Goal: Communication & Community: Ask a question

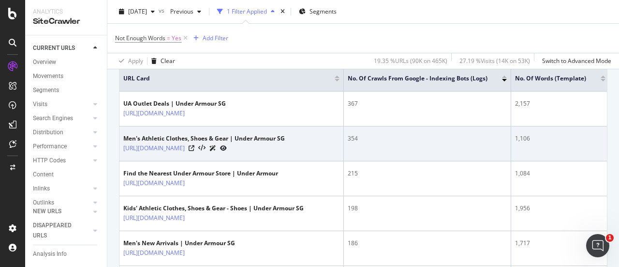
scroll to position [242, 0]
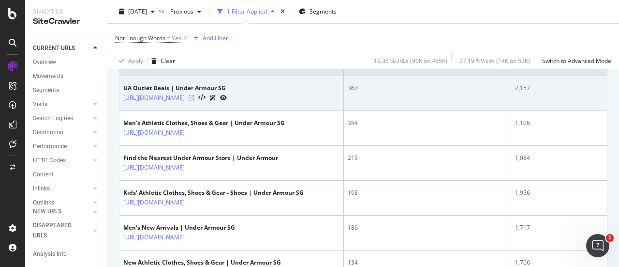
click at [194, 97] on icon at bounding box center [192, 98] width 6 height 6
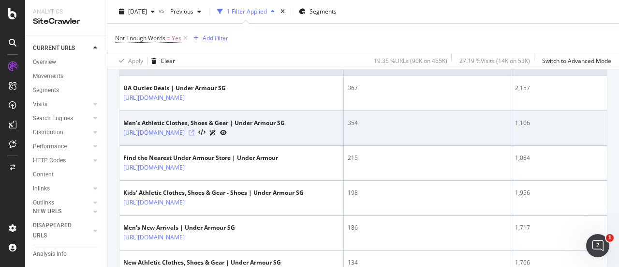
click at [194, 131] on icon at bounding box center [192, 133] width 6 height 6
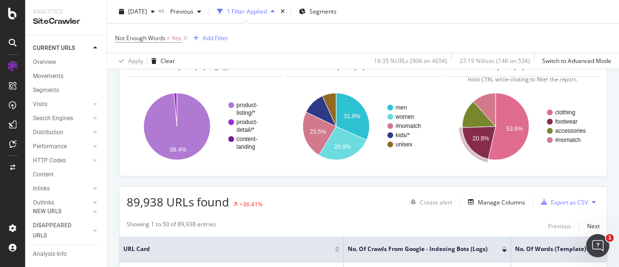
scroll to position [97, 0]
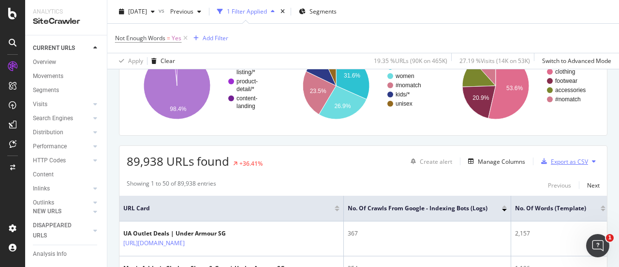
click at [551, 162] on div "Export as CSV" at bounding box center [569, 161] width 37 height 8
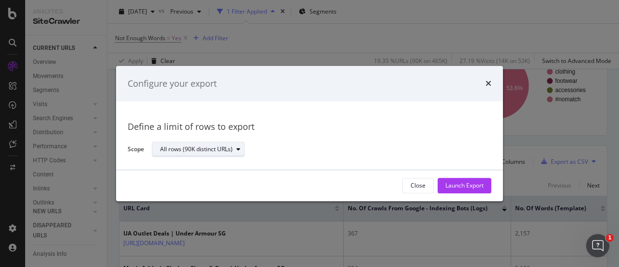
click at [237, 151] on icon "modal" at bounding box center [239, 150] width 4 height 6
drag, startPoint x: 430, startPoint y: 148, endPoint x: 436, endPoint y: 152, distance: 7.9
click at [432, 149] on div "All rows (90K distinct URLs)" at bounding box center [318, 149] width 332 height 17
click at [471, 183] on div "Launch Export" at bounding box center [464, 185] width 38 height 8
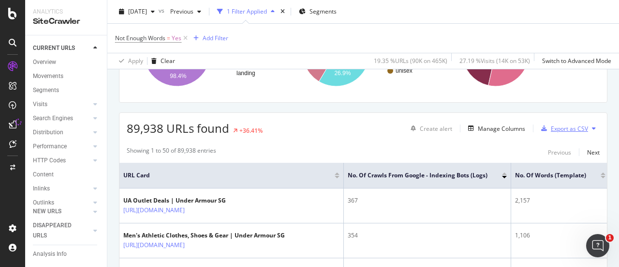
scroll to position [145, 0]
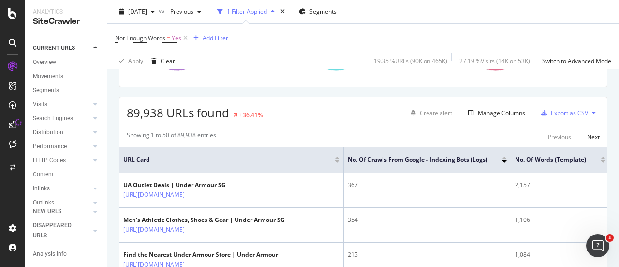
click at [592, 112] on icon at bounding box center [594, 113] width 4 height 6
drag, startPoint x: 519, startPoint y: 0, endPoint x: 436, endPoint y: 19, distance: 85.7
click at [436, 19] on div "2025 Sep. 11th vs Previous 1 Filter Applied Segments" at bounding box center [363, 13] width 512 height 19
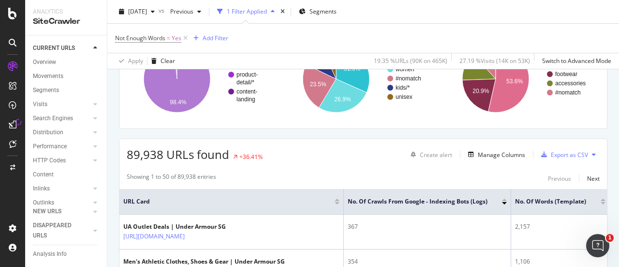
scroll to position [48, 0]
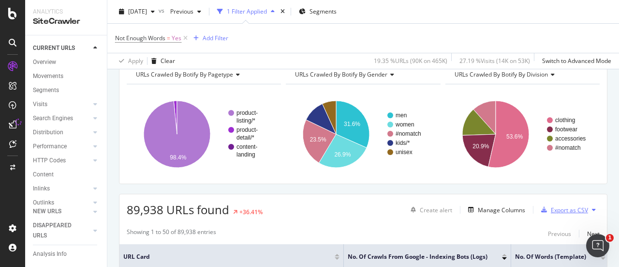
click at [569, 207] on div "Export as CSV" at bounding box center [569, 210] width 37 height 8
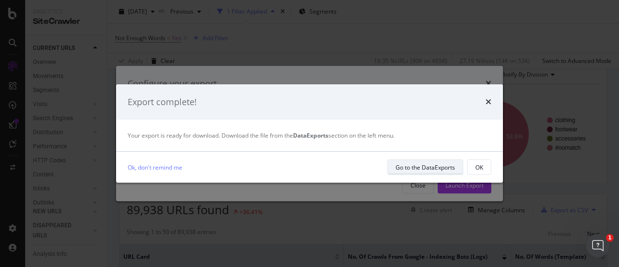
click at [429, 168] on div "Go to the DataExports" at bounding box center [425, 167] width 59 height 8
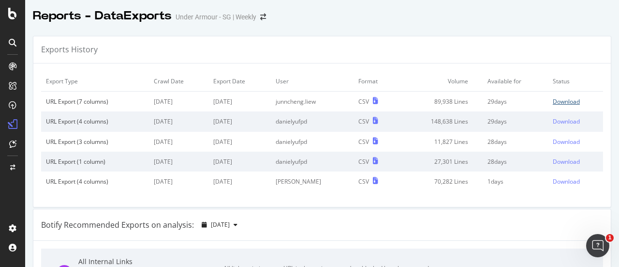
click at [553, 100] on div "Download" at bounding box center [566, 101] width 27 height 8
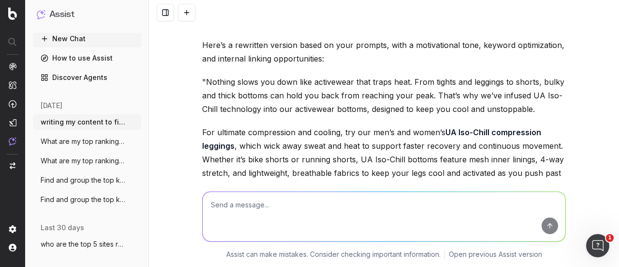
scroll to position [5916, 0]
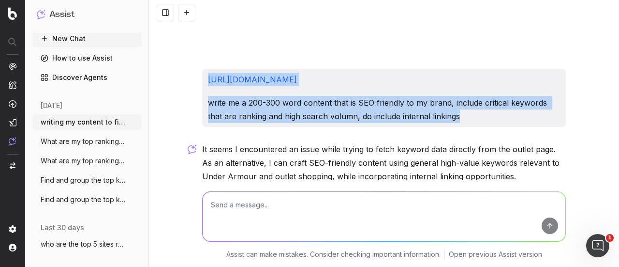
drag, startPoint x: 459, startPoint y: 84, endPoint x: 183, endPoint y: 45, distance: 279.3
click at [183, 45] on div "writing my content to fit in seo keywords, but firstly, i need to fish out keyw…" at bounding box center [384, 133] width 470 height 267
copy div "[URL][DOMAIN_NAME] write me a 200-300 word content that is SEO friendly to my b…"
click at [80, 40] on button "New Chat" at bounding box center [87, 38] width 108 height 15
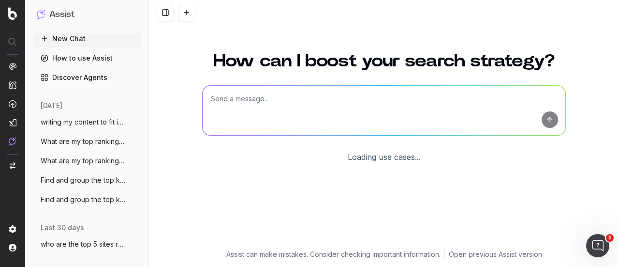
click at [281, 101] on textarea at bounding box center [384, 110] width 363 height 49
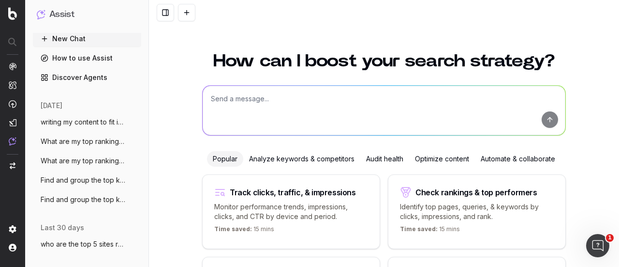
click at [317, 108] on textarea at bounding box center [384, 110] width 363 height 49
paste textarea "https://www.underarmour.com.sg/en-sg/c/outlet/ write me a 200-300 word content …"
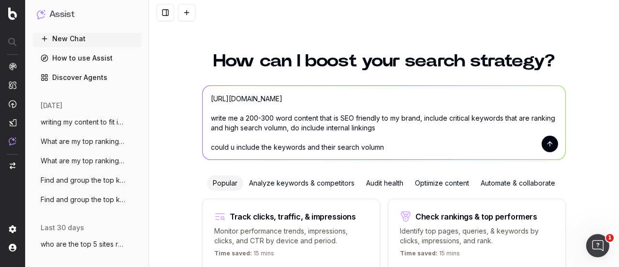
type textarea "https://www.underarmour.com.sg/en-sg/c/outlet/ write me a 200-300 word content …"
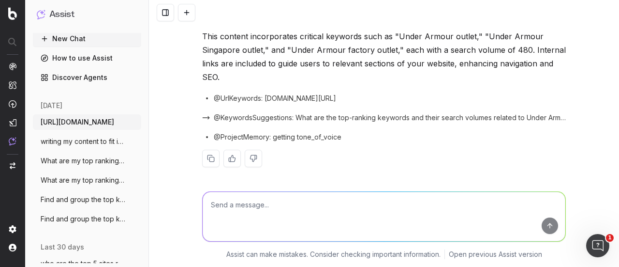
scroll to position [753, 0]
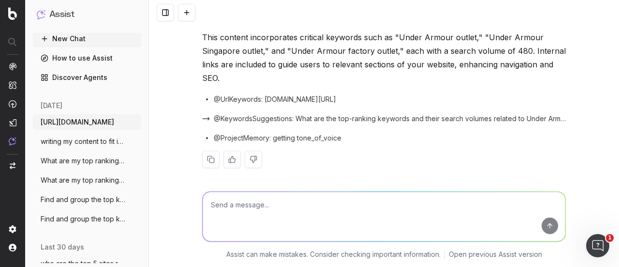
click at [308, 210] on textarea at bounding box center [384, 216] width 363 height 49
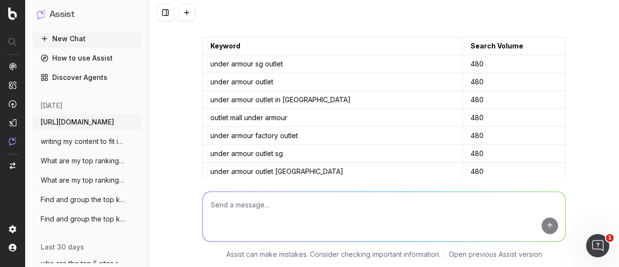
scroll to position [121, 0]
click at [318, 204] on textarea at bounding box center [384, 216] width 363 height 49
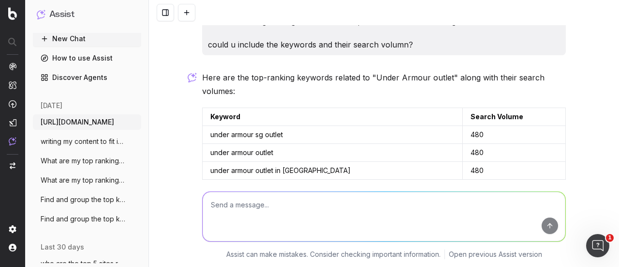
scroll to position [0, 0]
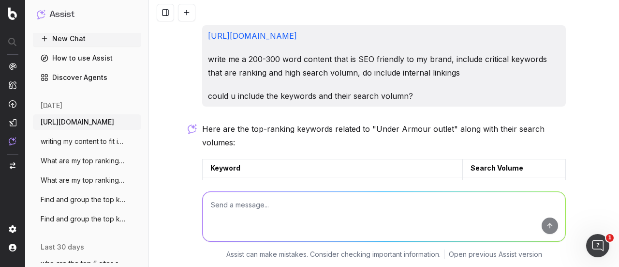
click at [294, 207] on textarea at bounding box center [384, 216] width 363 height 49
type textarea "u can craft the message according to the following:"
drag, startPoint x: 375, startPoint y: 203, endPoint x: 139, endPoint y: 199, distance: 236.5
click at [139, 199] on div "Assist New Chat How to use Assist Discover Agents today https://www.underarmour…" at bounding box center [309, 133] width 619 height 267
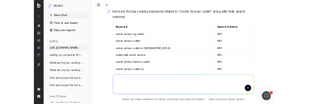
scroll to position [129, 0]
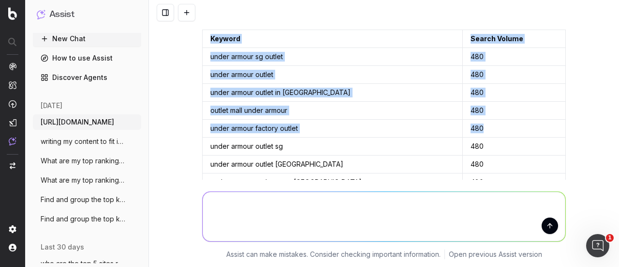
drag, startPoint x: 206, startPoint y: 38, endPoint x: 482, endPoint y: 124, distance: 289.3
click at [482, 125] on table "Keyword Search Volume under armour sg outlet 480 under armour outlet 480 under …" at bounding box center [384, 137] width 364 height 215
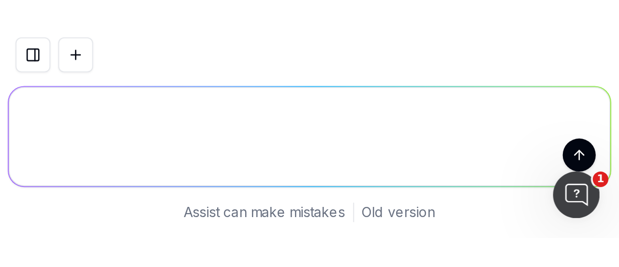
scroll to position [0, 0]
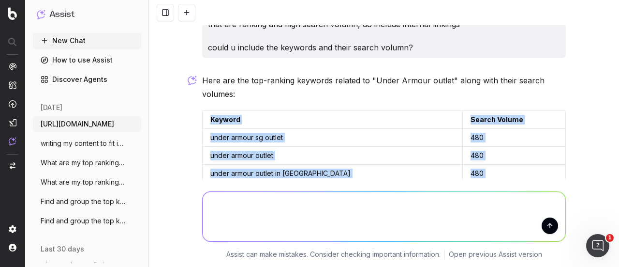
click at [400, 136] on td "under armour sg outlet" at bounding box center [333, 138] width 260 height 18
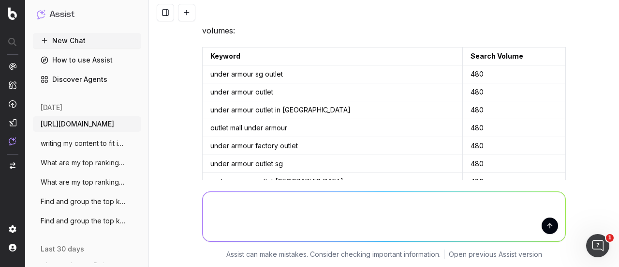
scroll to position [97, 0]
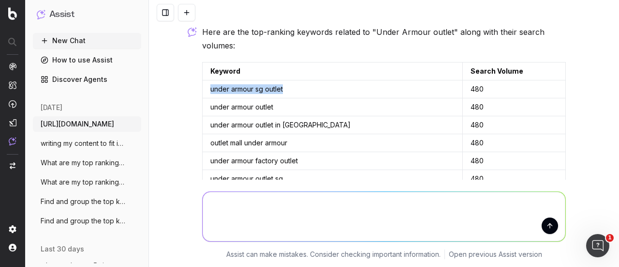
drag, startPoint x: 293, startPoint y: 88, endPoint x: 205, endPoint y: 92, distance: 88.6
click at [205, 92] on td "under armour sg outlet" at bounding box center [333, 89] width 260 height 18
copy td "under armour sg outlet"
click at [403, 210] on textarea at bounding box center [384, 216] width 363 height 49
type textarea "i need these keywords inside the seo content"
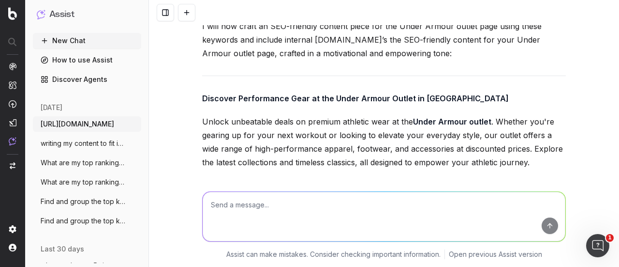
scroll to position [356, 0]
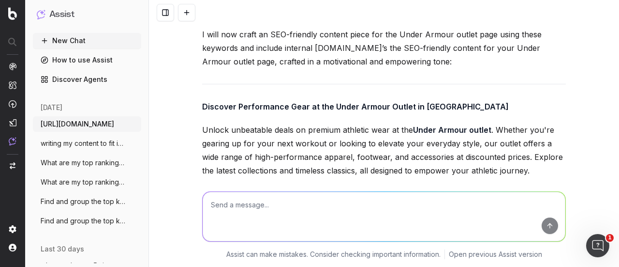
click at [271, 211] on textarea at bounding box center [384, 216] width 363 height 49
type textarea "i like the previous example, but do infuse the keywords in"
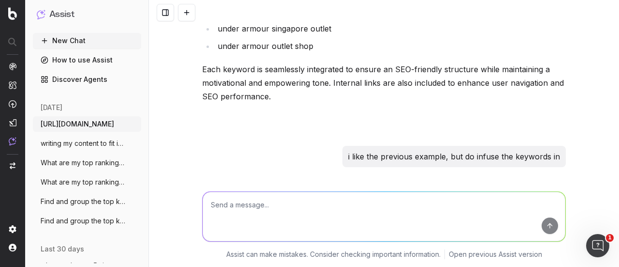
scroll to position [2254, 0]
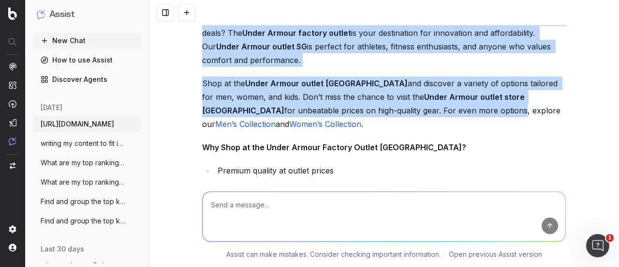
scroll to position [1900, 0]
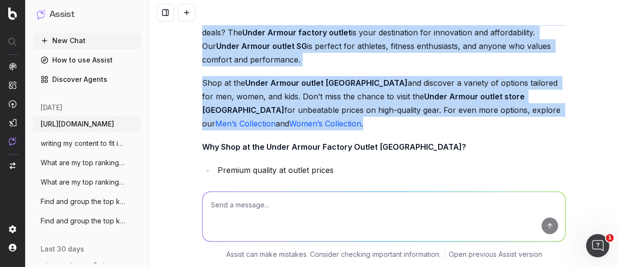
drag, startPoint x: 197, startPoint y: 83, endPoint x: 426, endPoint y: 110, distance: 230.9
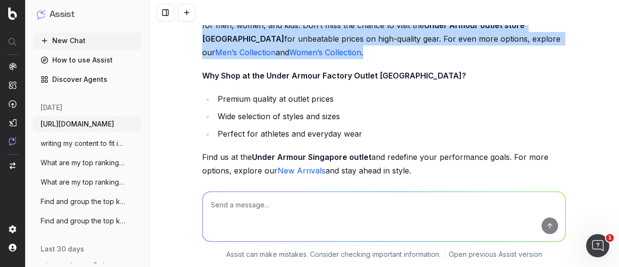
scroll to position [1972, 0]
copy div "Discover Performance Gear at the Under Armour SG Outlet Unlock unbeatable deals…"
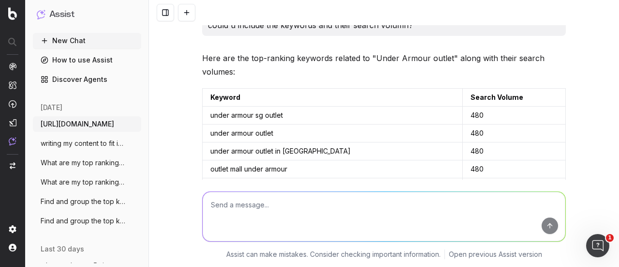
scroll to position [86, 0]
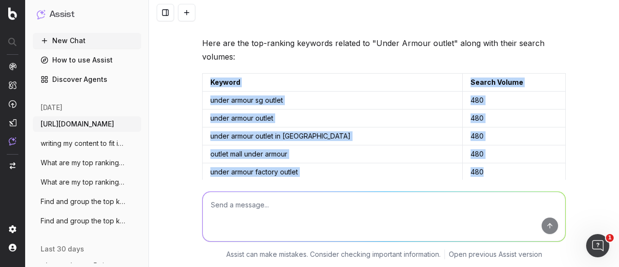
drag, startPoint x: 207, startPoint y: 81, endPoint x: 484, endPoint y: 172, distance: 291.2
click at [484, 172] on table "Keyword Search Volume under armour sg outlet 480 under armour outlet 480 under …" at bounding box center [384, 180] width 364 height 215
copy table "Keyword Search Volume under armour sg outlet 480 under armour outlet 480 under …"
click at [505, 134] on td "480" at bounding box center [514, 136] width 103 height 18
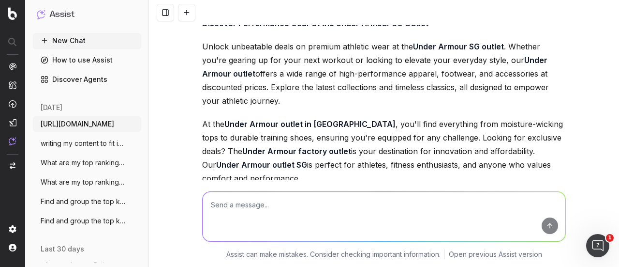
scroll to position [1972, 0]
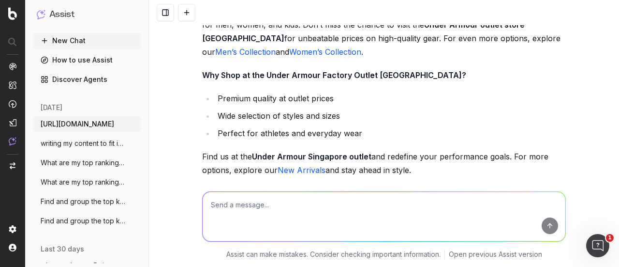
drag, startPoint x: 434, startPoint y: 157, endPoint x: 188, endPoint y: 143, distance: 246.6
click at [188, 143] on div "https://www.underarmour.com.sg/en-sg/c/outlet/ write me a 200-300 word content …" at bounding box center [384, 133] width 470 height 267
click at [249, 127] on div "Here’s the updated SEO-friendly content for your Under Armour outlet page, blen…" at bounding box center [384, 140] width 364 height 744
drag, startPoint x: 430, startPoint y: 156, endPoint x: 173, endPoint y: 137, distance: 257.5
click at [173, 137] on div "https://www.underarmour.com.sg/en-sg/c/outlet/ write me a 200-300 word content …" at bounding box center [384, 133] width 470 height 267
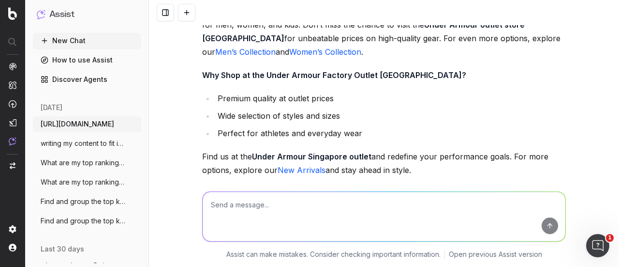
copy p "Find us at the Under Armour Singapore outlet and redefine your performance goal…"
click at [292, 165] on link "New Arrivals" at bounding box center [302, 170] width 48 height 10
click at [289, 207] on textarea at bounding box center [384, 216] width 363 height 49
type textarea "good job, i need an alternative version"
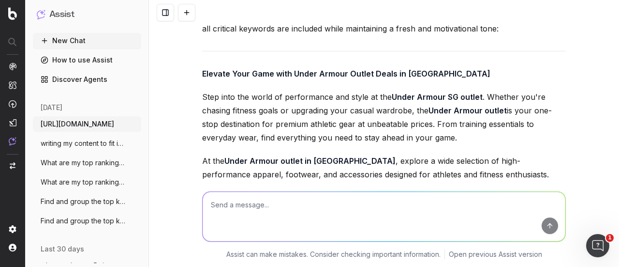
scroll to position [2520, 0]
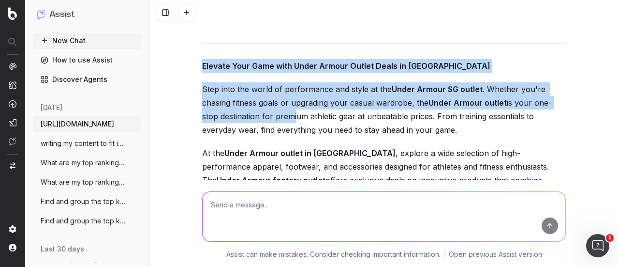
drag, startPoint x: 197, startPoint y: 47, endPoint x: 292, endPoint y: 92, distance: 104.7
click at [292, 92] on p "Step into the world of performance and style at the Under Armour SG outlet . Wh…" at bounding box center [384, 109] width 364 height 54
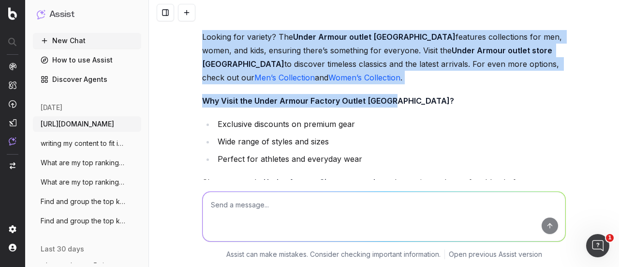
scroll to position [2665, 0]
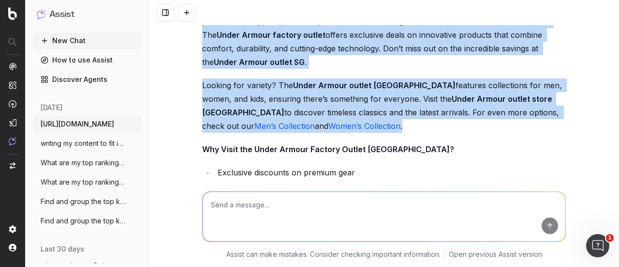
drag, startPoint x: 193, startPoint y: 97, endPoint x: 379, endPoint y: 90, distance: 185.4
click at [379, 90] on div "https://www.underarmour.com.sg/en-sg/c/outlet/ write me a 200-300 word content …" at bounding box center [384, 133] width 470 height 267
copy div "Elevate Your Game with Under Armour Outlet Deals in Singapore Step into the wor…"
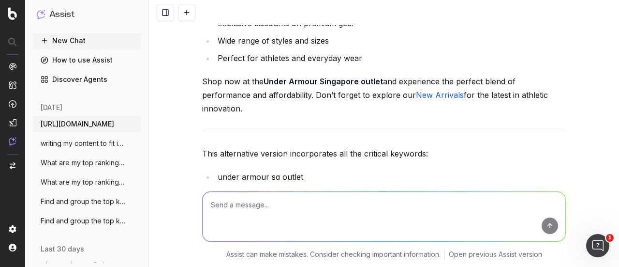
scroll to position [2793, 0]
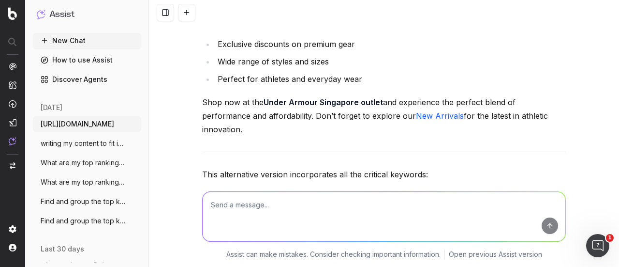
drag, startPoint x: 534, startPoint y: 86, endPoint x: 195, endPoint y: 64, distance: 339.7
copy p "Shop now at the Under Armour Singapore outlet and experience the perfect blend …"
click at [295, 210] on textarea at bounding box center [384, 216] width 363 height 49
paste textarea "[URL][DOMAIN_NAME]"
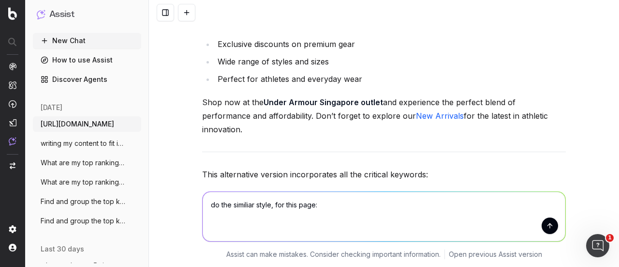
type textarea "do the similiar style, for this page: https://www.underarmour.com.sg/en-sg/c/ki…"
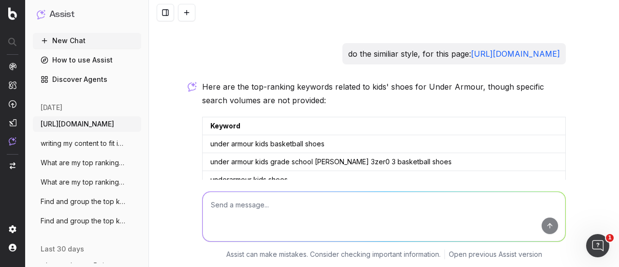
scroll to position [3222, 0]
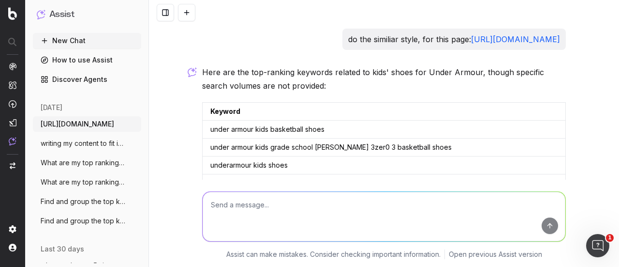
click at [443, 212] on textarea at bounding box center [384, 216] width 363 height 49
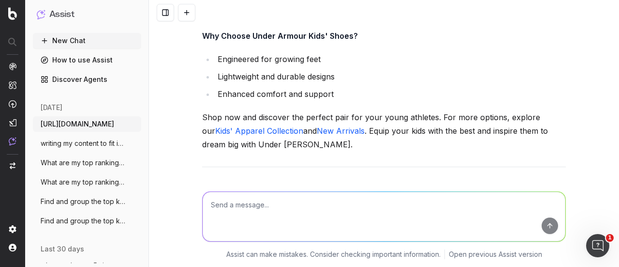
scroll to position [3846, 0]
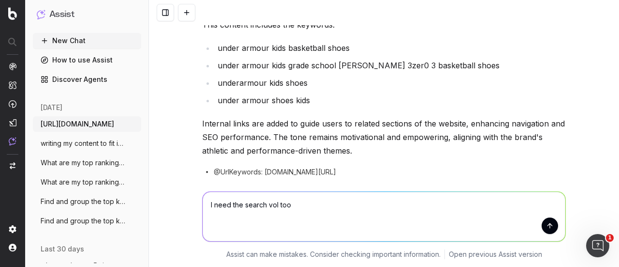
click at [552, 232] on textarea "I need the search vol too" at bounding box center [384, 216] width 363 height 49
type textarea "I need the search vol too"
click at [544, 227] on button "submit" at bounding box center [550, 225] width 16 height 16
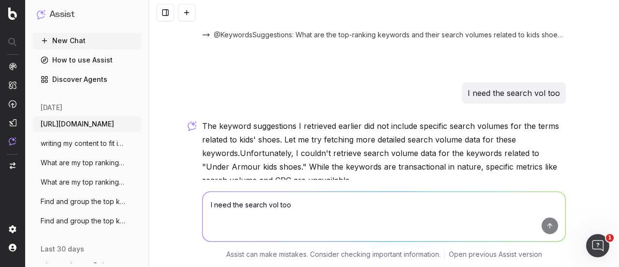
scroll to position [4051, 0]
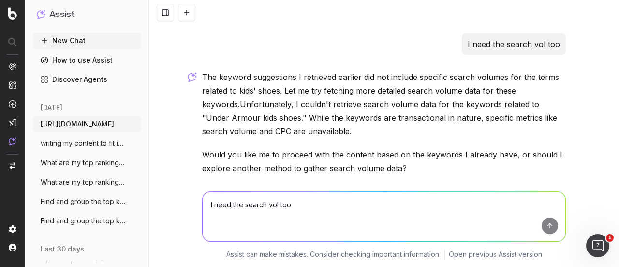
click at [328, 119] on div "The keyword suggestions I retrieved earlier did not include specific search vol…" at bounding box center [384, 154] width 364 height 168
click at [239, 202] on textarea "I need the search vol too" at bounding box center [384, 216] width 363 height 49
type textarea "explore another method"
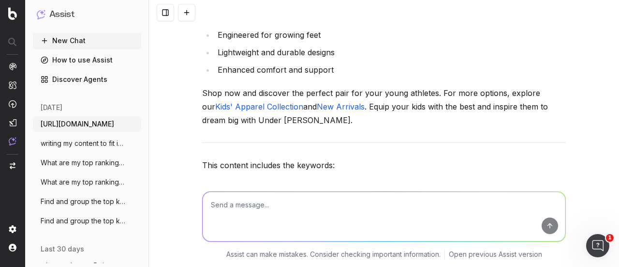
scroll to position [3714, 0]
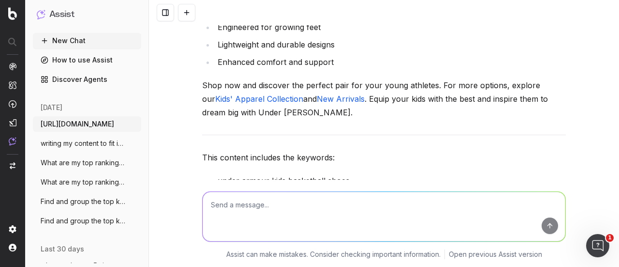
click at [346, 201] on textarea at bounding box center [384, 216] width 363 height 49
click at [365, 150] on p "This content includes the keywords:" at bounding box center [384, 157] width 364 height 14
click at [341, 207] on textarea "U can do a general search, past the" at bounding box center [384, 216] width 363 height 49
click at [364, 213] on textarea "U can do a general search, past the" at bounding box center [384, 216] width 363 height 49
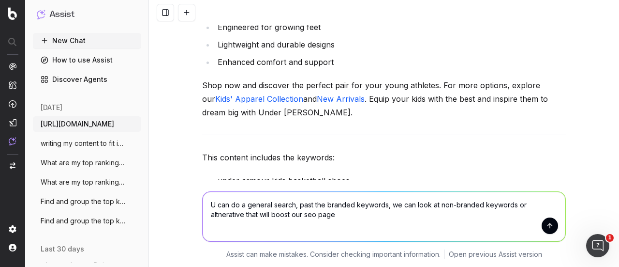
type textarea "U can do a general search, past the branded keywords, we can look at non-brande…"
click at [547, 224] on button "submit" at bounding box center [550, 225] width 16 height 16
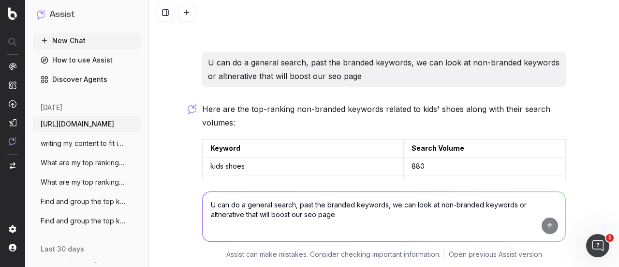
scroll to position [4417, 0]
click at [292, 192] on td "kids running shoes" at bounding box center [303, 201] width 201 height 18
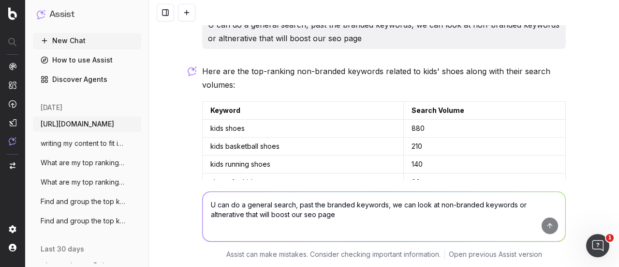
scroll to position [4436, 0]
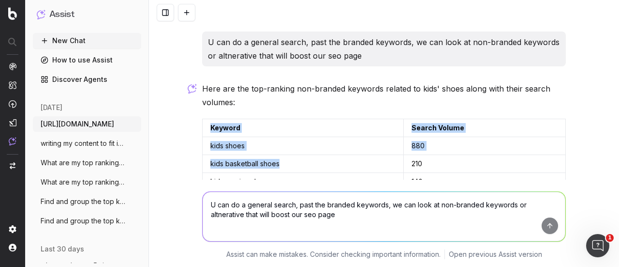
drag, startPoint x: 206, startPoint y: 52, endPoint x: 389, endPoint y: 94, distance: 187.6
click at [389, 119] on table "Keyword Search Volume kids shoes 880 kids basketball shoes 210 kids running sho…" at bounding box center [384, 182] width 364 height 126
click at [389, 155] on td "kids basketball shoes" at bounding box center [303, 164] width 201 height 18
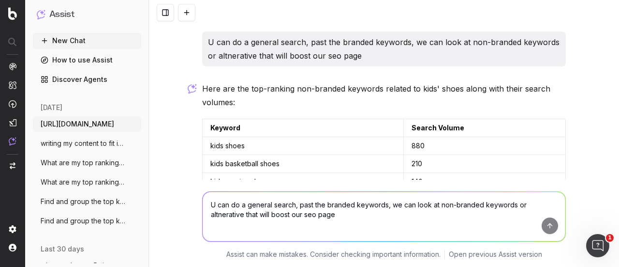
scroll to position [4441, 0]
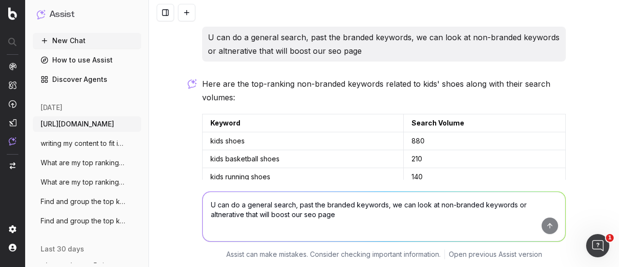
click at [326, 168] on td "kids running shoes" at bounding box center [303, 177] width 201 height 18
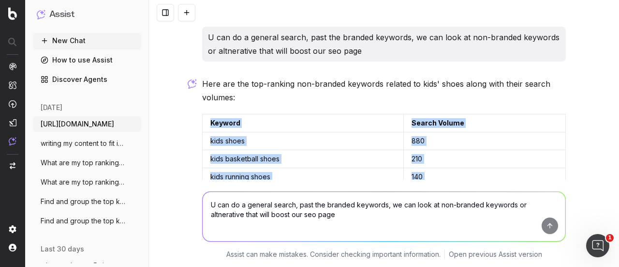
drag, startPoint x: 207, startPoint y: 49, endPoint x: 440, endPoint y: 132, distance: 246.6
click at [440, 132] on table "Keyword Search Volume kids shoes 880 kids basketball shoes 210 kids running sho…" at bounding box center [384, 177] width 364 height 126
copy table "Keyword Search Volume kids shoes 880 kids basketball shoes 210 kids running sho…"
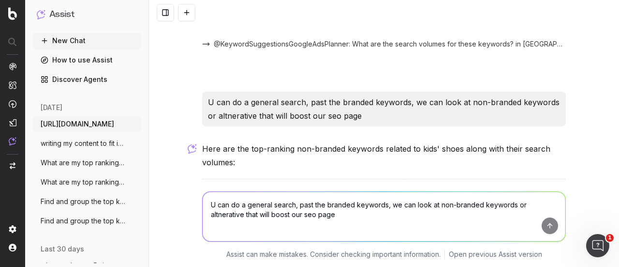
scroll to position [4376, 0]
click at [248, 179] on td "Keyword" at bounding box center [303, 188] width 201 height 18
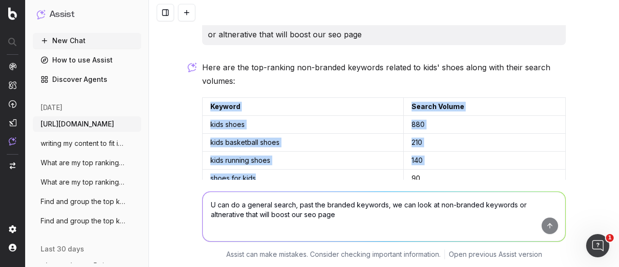
scroll to position [4457, 0]
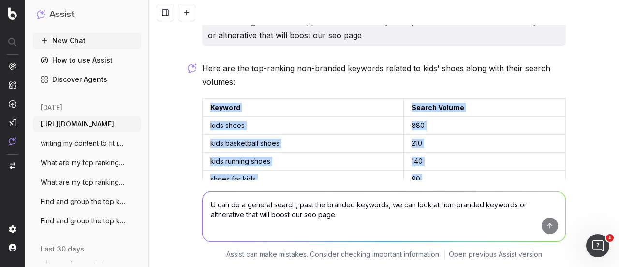
drag, startPoint x: 206, startPoint y: 114, endPoint x: 443, endPoint y: 119, distance: 236.6
click at [443, 119] on table "Keyword Search Volume kids shoes 880 kids basketball shoes 210 kids running sho…" at bounding box center [384, 161] width 364 height 126
copy table "Keyword Search Volume kids shoes 880 kids basketball shoes 210 kids running sho…"
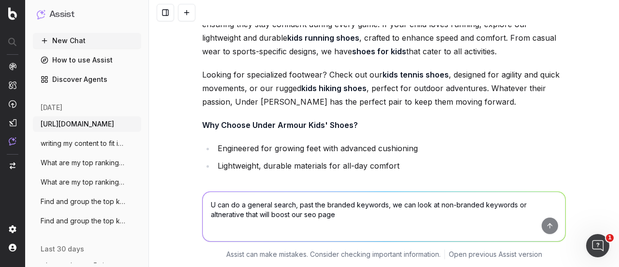
scroll to position [4840, 0]
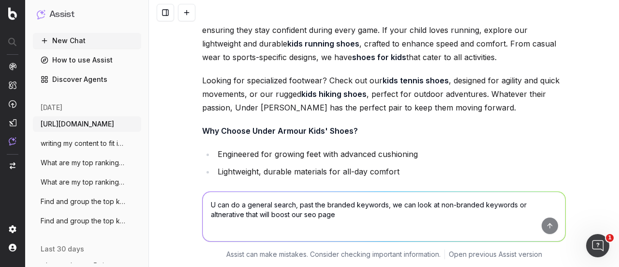
click at [286, 221] on link "New Arrivals" at bounding box center [276, 226] width 48 height 10
click at [220, 207] on link "Kids' Apparel Collection" at bounding box center [379, 218] width 355 height 23
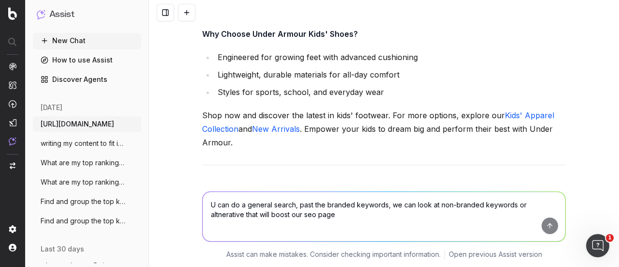
click at [291, 197] on textarea "U can do a general search, past the branded keywords, we can look at non-brande…" at bounding box center [384, 216] width 363 height 49
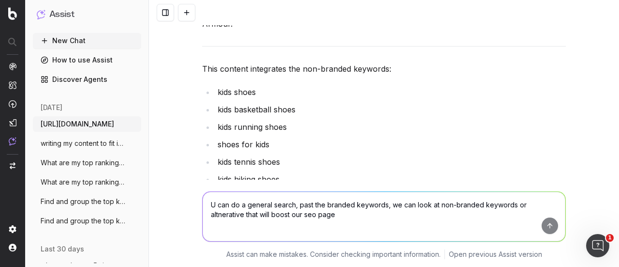
scroll to position [5101, 0]
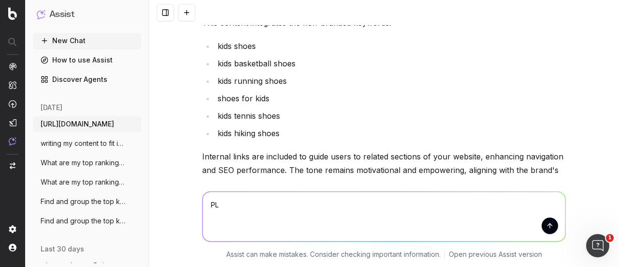
type textarea "P"
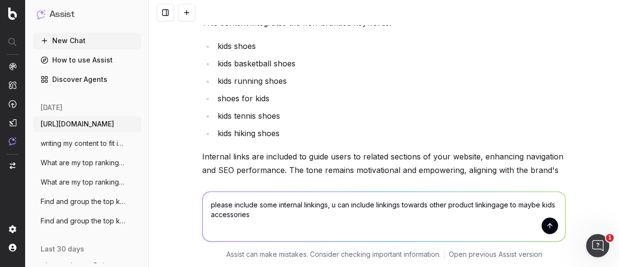
type textarea "please include some internal linkings, u can include linkings towards other pro…"
click at [549, 229] on button "submit" at bounding box center [550, 225] width 16 height 16
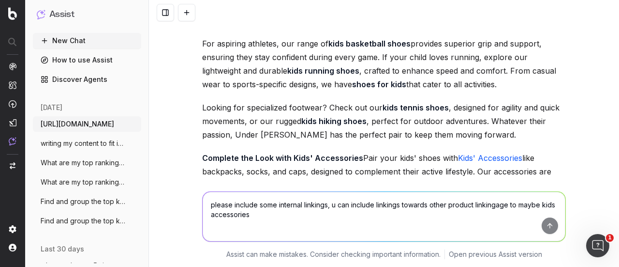
scroll to position [5503, 0]
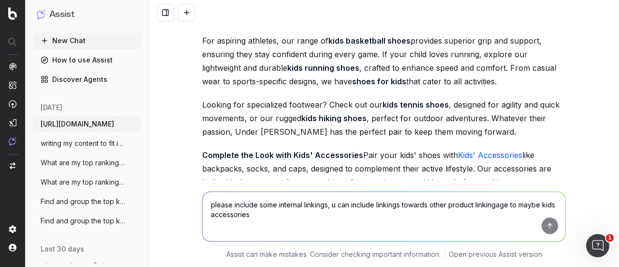
click at [458, 150] on link "Kids' Accessories" at bounding box center [490, 155] width 64 height 10
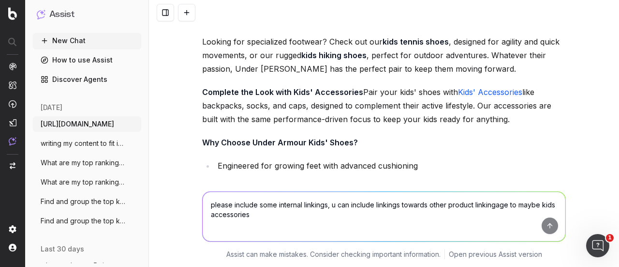
scroll to position [5567, 0]
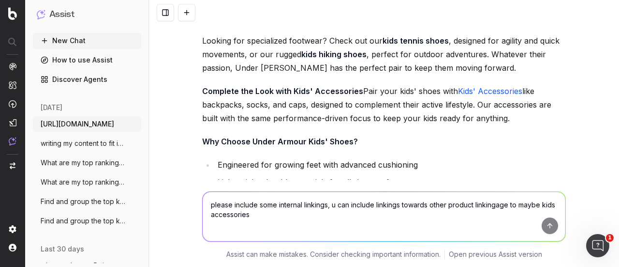
click at [293, 211] on textarea "please include some internal linkings, u can include linkings towards other pro…" at bounding box center [384, 216] width 363 height 49
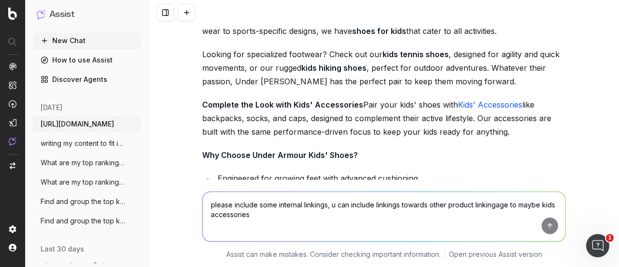
scroll to position [5519, 0]
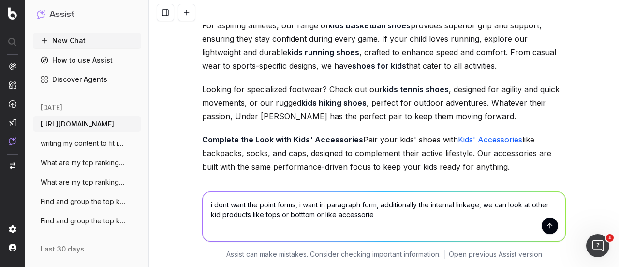
type textarea "i dont want the point forms, i want in paragraph form, additionally the interna…"
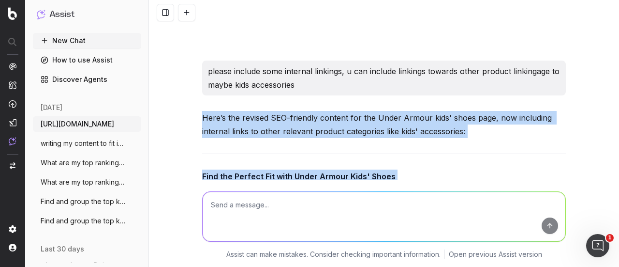
scroll to position [5292, 0]
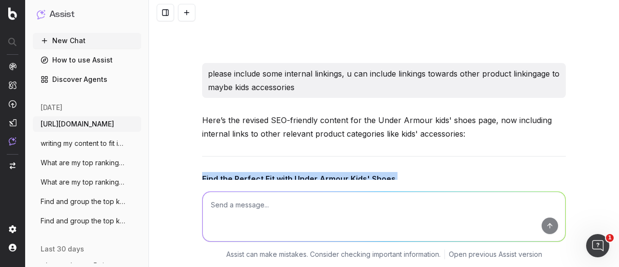
drag, startPoint x: 272, startPoint y: 172, endPoint x: 197, endPoint y: 101, distance: 102.6
copy div "Find the Perfect Fit with Under Armour Kids' Shoes Equip your young champions w…"
click at [400, 195] on p "Equip your young champions with the best in performance and style with kids sho…" at bounding box center [384, 215] width 364 height 41
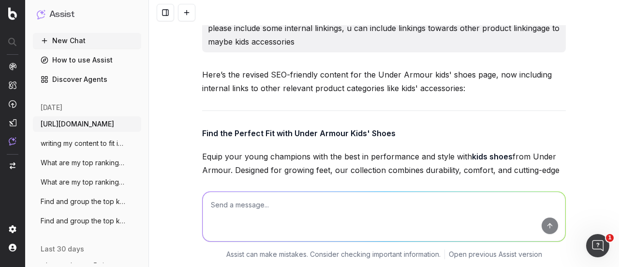
scroll to position [5322, 0]
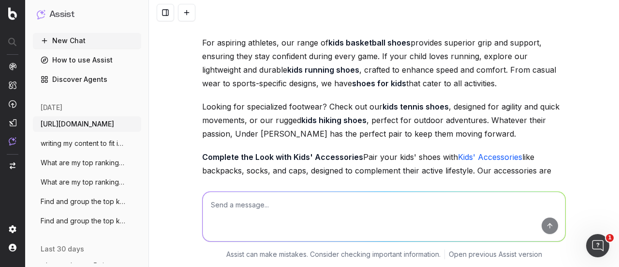
drag, startPoint x: 198, startPoint y: 74, endPoint x: 409, endPoint y: 123, distance: 216.6
click at [409, 123] on div "Here’s the revised SEO-friendly content for the Under Armour kids' shoes page, …" at bounding box center [384, 211] width 364 height 614
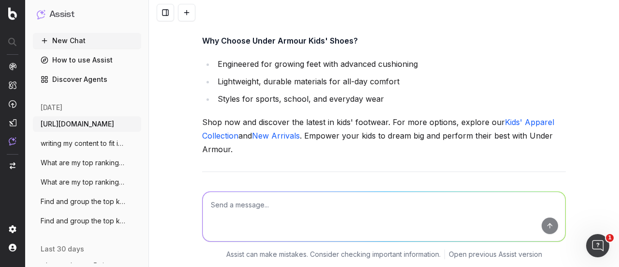
scroll to position [5666, 0]
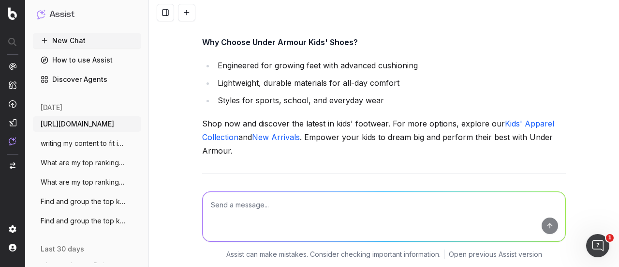
click at [325, 207] on textarea at bounding box center [384, 216] width 363 height 49
paste textarea "Find the Perfect Fit with Under Armour Kids' Shoes Equip your young champions w…"
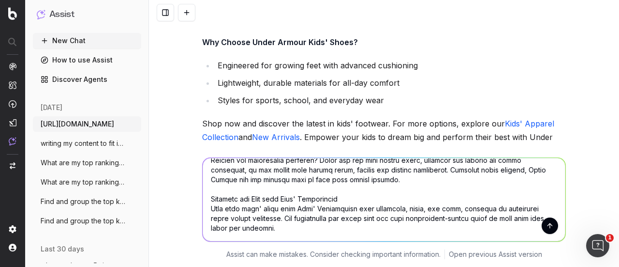
scroll to position [128, 0]
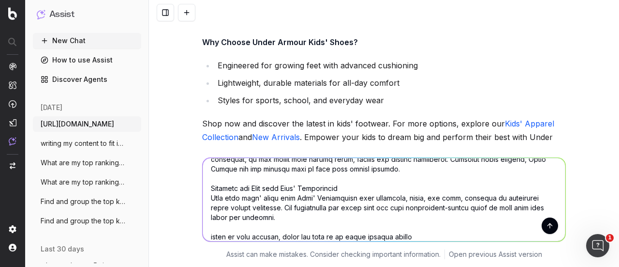
type textarea "Find the Perfect Fit with Under Armour Kids' Shoes Equip your young champions w…"
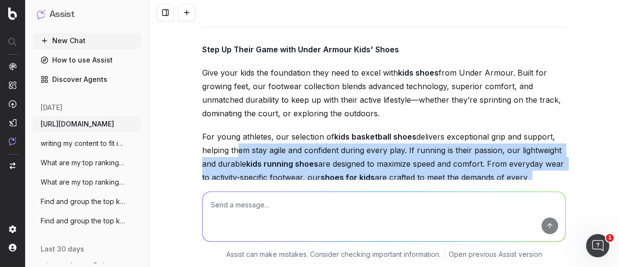
scroll to position [6866, 0]
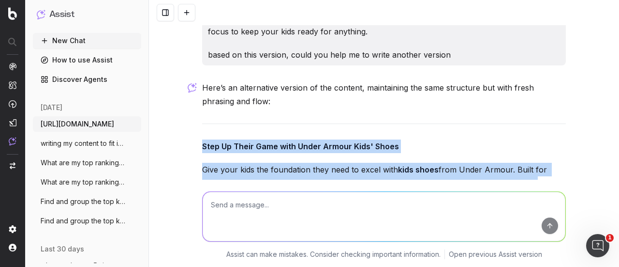
drag, startPoint x: 351, startPoint y: 125, endPoint x: 200, endPoint y: 84, distance: 156.5
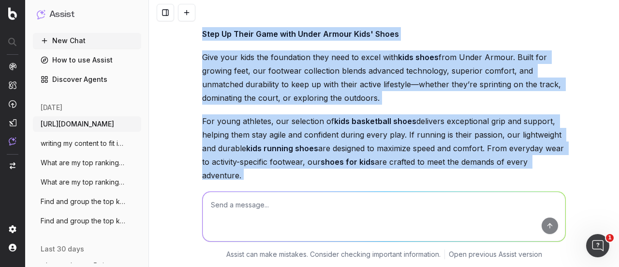
scroll to position [7011, 0]
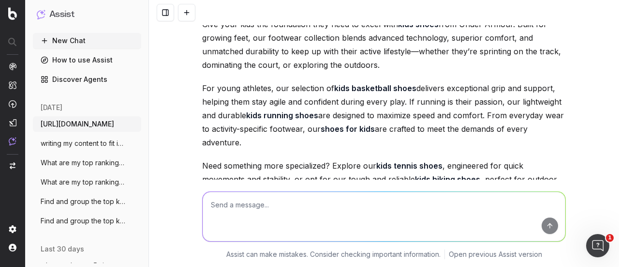
click at [264, 208] on textarea at bounding box center [384, 216] width 363 height 49
paste textarea "[URL][DOMAIN_NAME]"
type textarea "https://www.underarmour.com.sg/en-sg/c/mens/new-arrivals/?start=24&sz=12 do for…"
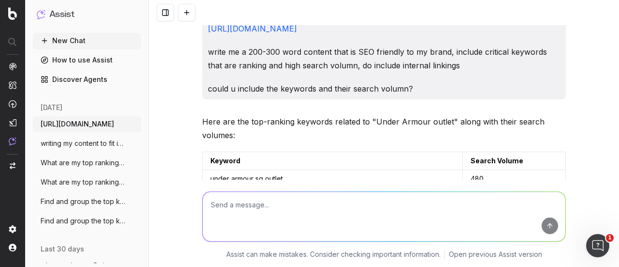
scroll to position [7, 0]
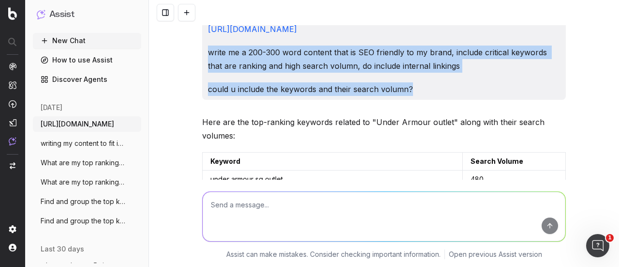
drag, startPoint x: 415, startPoint y: 92, endPoint x: 196, endPoint y: 53, distance: 222.6
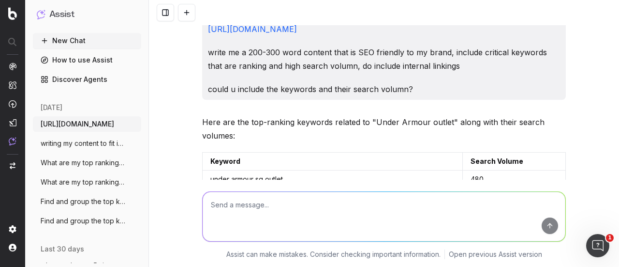
click at [299, 209] on textarea at bounding box center [384, 216] width 363 height 49
paste textarea "write me a 200-300 word content that is SEO friendly to my brand, include criti…"
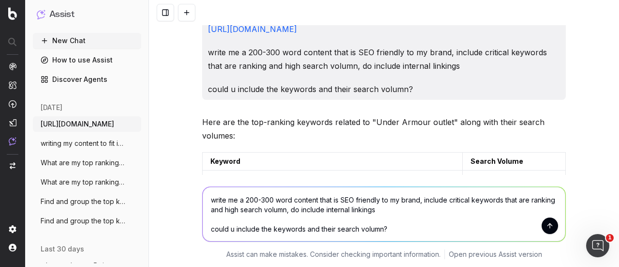
type textarea "write me a 200-300 word content that is SEO friendly to my brand, include criti…"
click at [548, 227] on button "submit" at bounding box center [550, 225] width 16 height 16
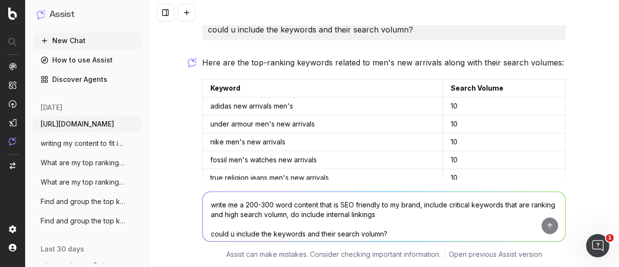
scroll to position [8360, 0]
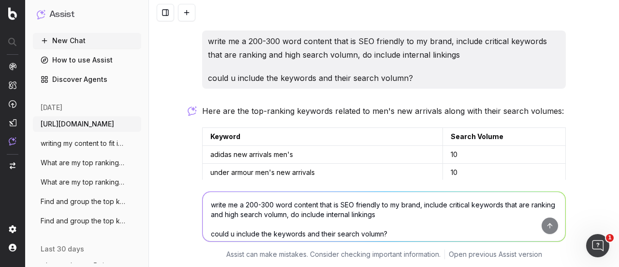
click at [315, 212] on textarea "write me a 200-300 word content that is SEO friendly to my brand, include criti…" at bounding box center [384, 216] width 363 height 49
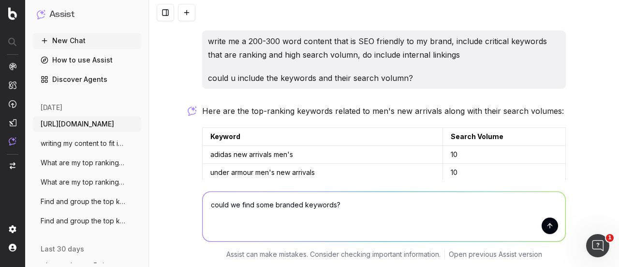
type textarea "could we find some branded keywords?"
click at [545, 228] on button "submit" at bounding box center [550, 225] width 16 height 16
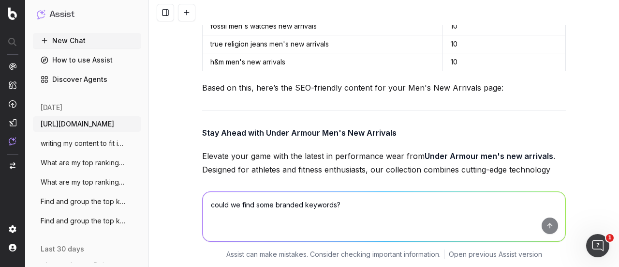
scroll to position [8508, 0]
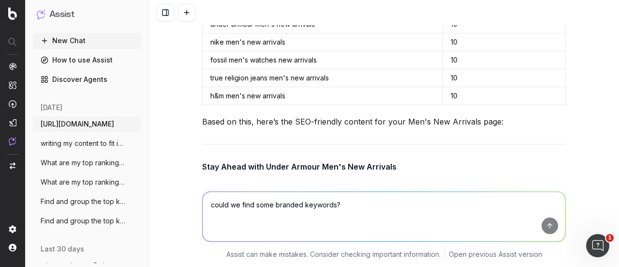
click at [303, 205] on textarea "could we find some branded keywords?" at bounding box center [384, 216] width 363 height 49
click at [293, 200] on textarea "maybe instead of trying" at bounding box center [384, 216] width 363 height 49
click at [606, 203] on div "maybe instead of trying to focus new arivial maybe instead of trying to focus n…" at bounding box center [384, 222] width 470 height 87
click at [430, 211] on textarea "maybe instead of trying to focus new arivial" at bounding box center [384, 216] width 363 height 49
type textarea "maybe instead of trying to focus on new arrivals branded, we can focus on gener…"
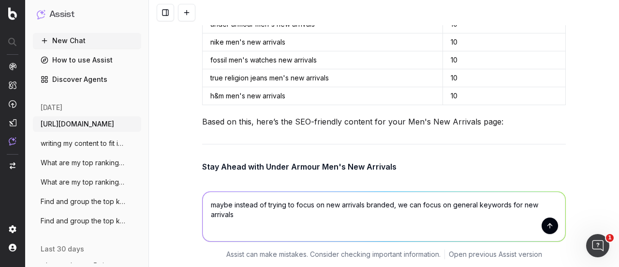
click at [549, 227] on button "submit" at bounding box center [550, 225] width 16 height 16
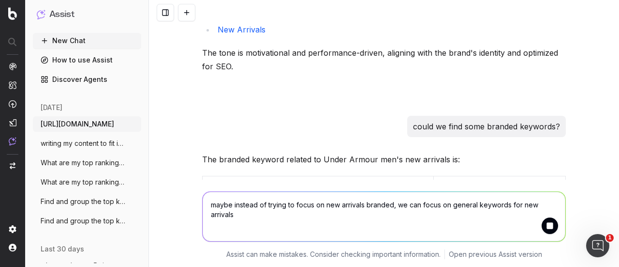
scroll to position [9152, 0]
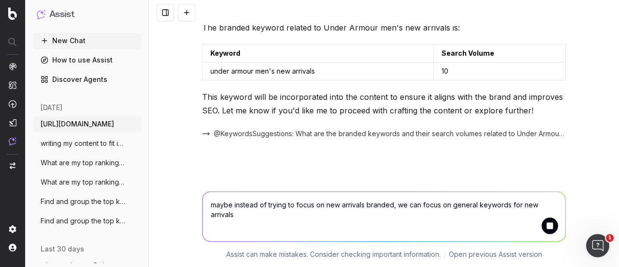
click at [381, 208] on textarea "maybe instead of trying to focus on new arrivals branded, we can focus on gener…" at bounding box center [384, 216] width 363 height 49
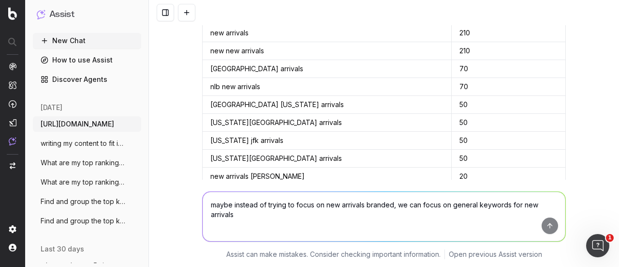
scroll to position [9507, 0]
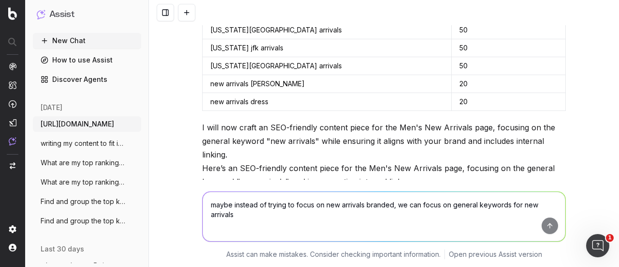
click at [271, 201] on textarea "maybe instead of trying to focus on new arrivals branded, we can focus on gener…" at bounding box center [384, 216] width 363 height 49
click at [377, 195] on textarea "maybe instead of trying to focus on new arrivals branded, we can focus on gener…" at bounding box center [384, 216] width 363 height 49
type textarea "okay can focus on UA keywords like new"
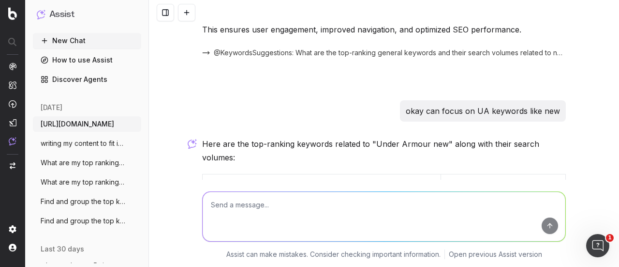
scroll to position [10137, 0]
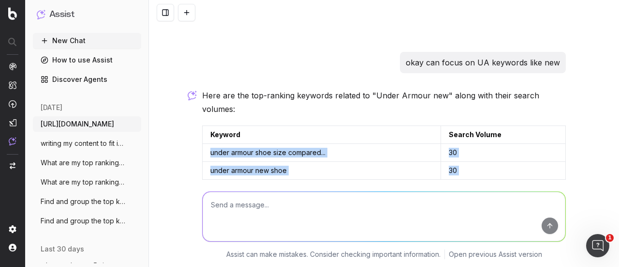
drag, startPoint x: 206, startPoint y: 70, endPoint x: 465, endPoint y: 138, distance: 268.4
click at [465, 144] on tbody "under armour shoe size compared... 30 under armour new shoe 30 under armour sho…" at bounding box center [384, 188] width 363 height 89
click at [296, 144] on td "under armour shoe size compared..." at bounding box center [322, 153] width 238 height 18
drag, startPoint x: 206, startPoint y: 70, endPoint x: 461, endPoint y: 140, distance: 264.7
click at [461, 144] on tbody "under armour shoe size compared... 30 under armour new shoe 30 under armour sho…" at bounding box center [384, 188] width 363 height 89
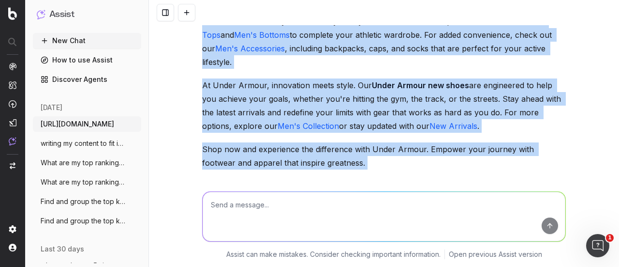
scroll to position [10566, 0]
drag, startPoint x: 196, startPoint y: 58, endPoint x: 353, endPoint y: 68, distance: 157.6
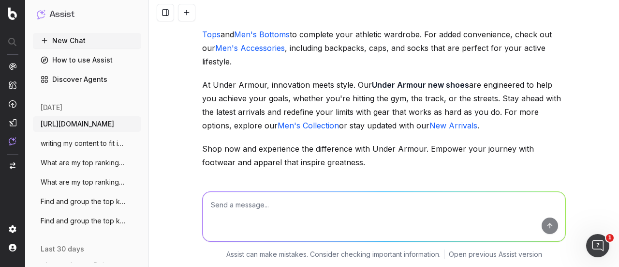
click at [294, 120] on div "Here are the top-ranking keywords related to "Under Armour new" along with thei…" at bounding box center [384, 83] width 364 height 846
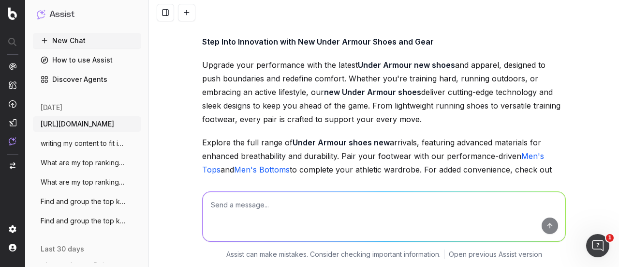
scroll to position [10421, 0]
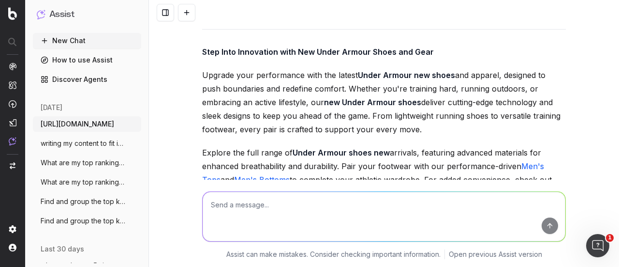
click at [252, 211] on textarea at bounding box center [384, 216] width 363 height 49
click at [265, 213] on textarea at bounding box center [384, 216] width 363 height 49
click at [500, 216] on textarea at bounding box center [384, 216] width 363 height 49
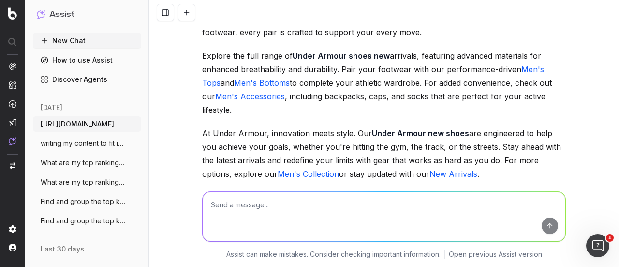
scroll to position [10469, 0]
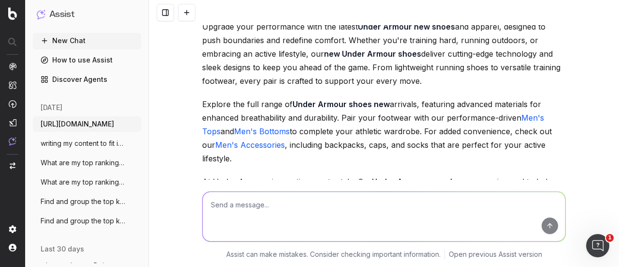
click at [301, 209] on textarea at bounding box center [384, 216] width 363 height 49
type textarea "could u provide an alternate version but good job on this"
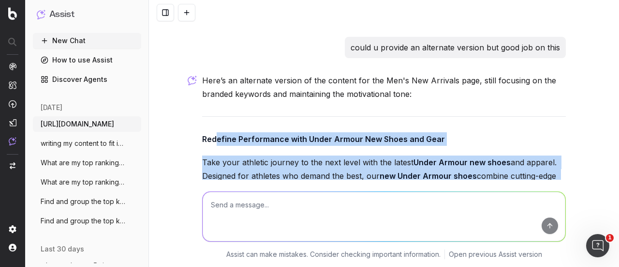
scroll to position [11006, 0]
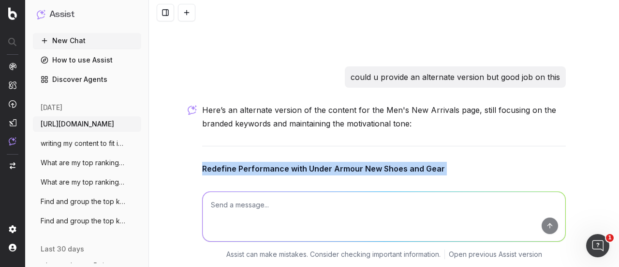
drag, startPoint x: 359, startPoint y: 146, endPoint x: 200, endPoint y: 70, distance: 175.7
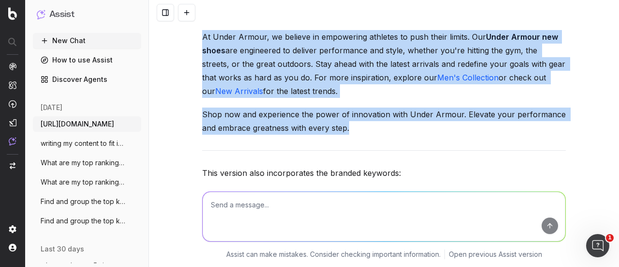
scroll to position [11344, 0]
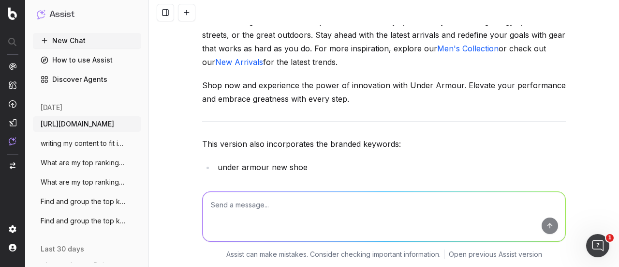
click at [286, 208] on textarea at bounding box center [384, 216] width 363 height 49
paste textarea "[URL][DOMAIN_NAME]"
type textarea "https://www.underarmour.com.sg/en-sg/c/new-arrivals/ do a similiar style for th…"
click at [548, 222] on button "submit" at bounding box center [550, 225] width 16 height 16
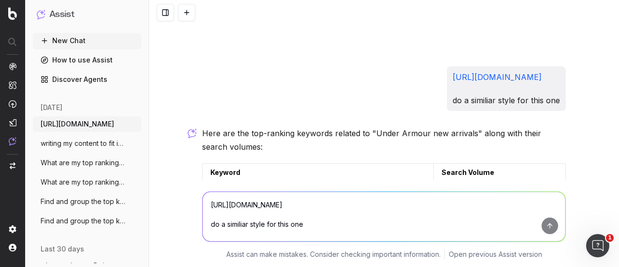
scroll to position [11708, 0]
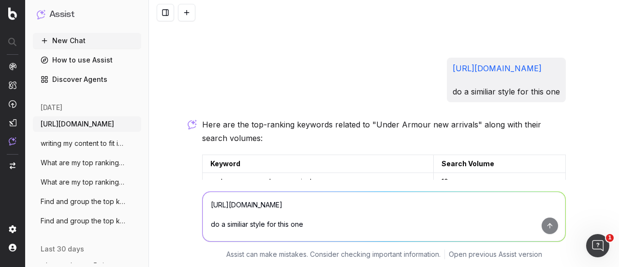
click at [322, 202] on textarea "https://www.underarmour.com.sg/en-sg/c/new-arrivals/ do a similiar style for th…" at bounding box center [384, 216] width 363 height 49
type textarea "a"
type textarea "other altenrative keywords"
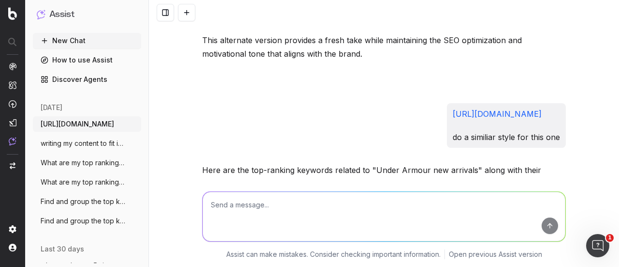
scroll to position [11661, 0]
click at [291, 213] on textarea at bounding box center [384, 216] width 363 height 49
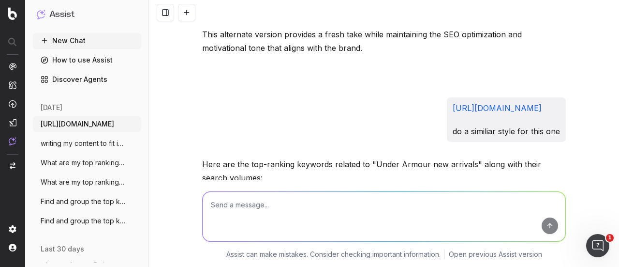
scroll to position [11669, 0]
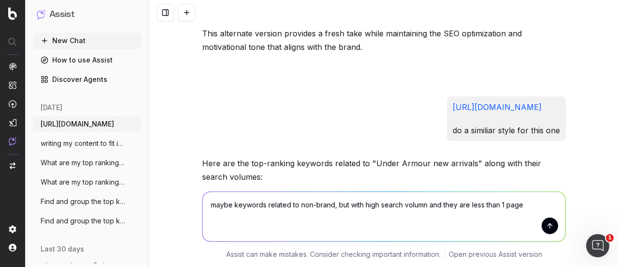
type textarea "maybe keywords related to non-brand, but with high search volumn and they are l…"
click at [547, 230] on button "submit" at bounding box center [550, 225] width 16 height 16
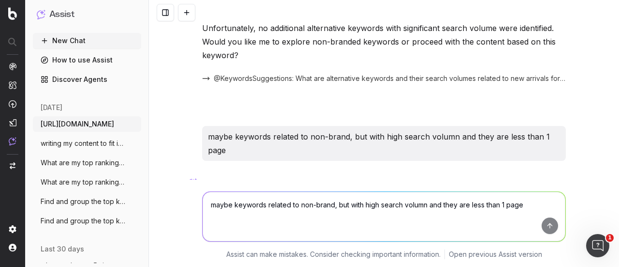
scroll to position [12697, 0]
click at [381, 218] on textarea "maybe keywords related to non-brand, but with high search volumn and they are l…" at bounding box center [384, 216] width 363 height 49
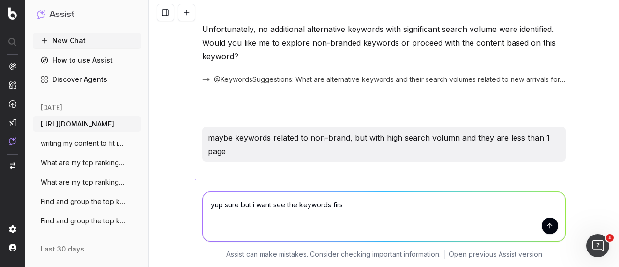
type textarea "yup sure but i want see the keywords first"
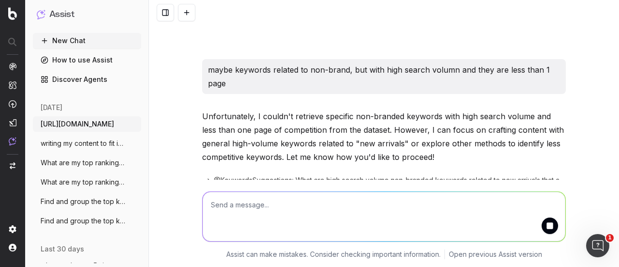
scroll to position [12765, 0]
click at [259, 175] on span "@KeywordsSuggestions: What are high search volume non-branded keywords related …" at bounding box center [390, 180] width 352 height 10
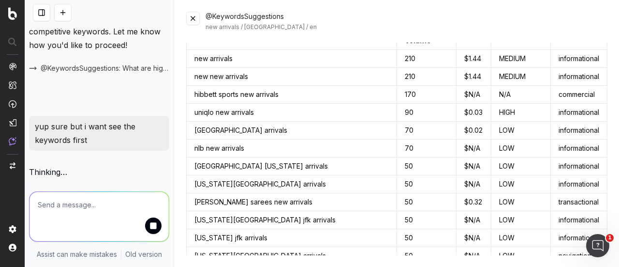
scroll to position [0, 0]
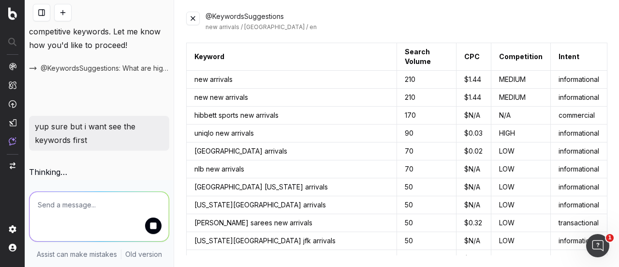
click at [190, 20] on button at bounding box center [193, 19] width 14 height 14
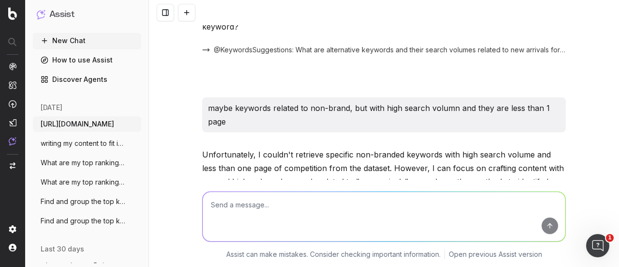
scroll to position [12682, 0]
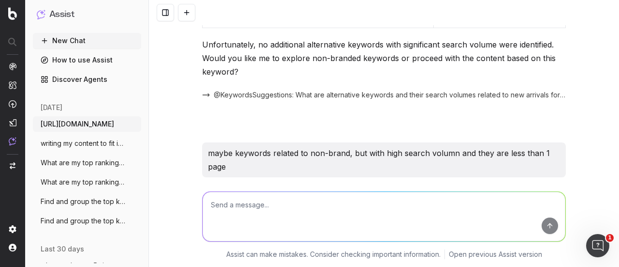
click at [250, 201] on textarea at bounding box center [384, 216] width 363 height 49
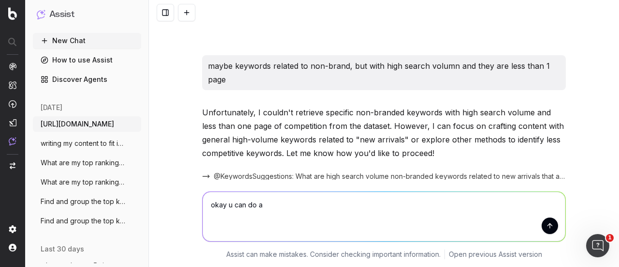
scroll to position [12972, 0]
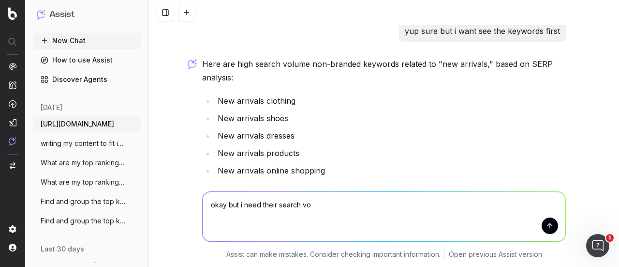
type textarea "okay but i need their search vol"
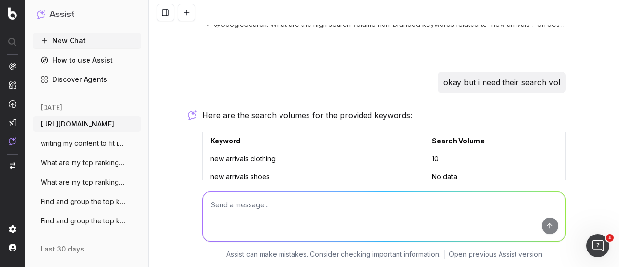
scroll to position [13178, 0]
click at [355, 194] on textarea at bounding box center [384, 216] width 363 height 49
type textarea "okay i need a blend of branded and non branded keywords, do give me the search …"
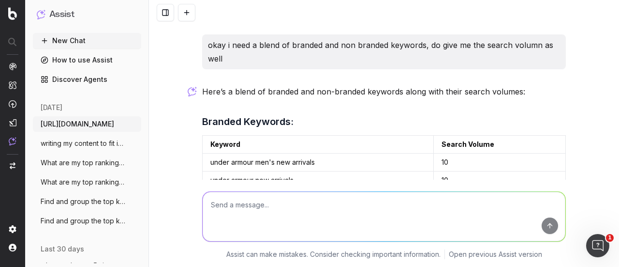
scroll to position [13497, 0]
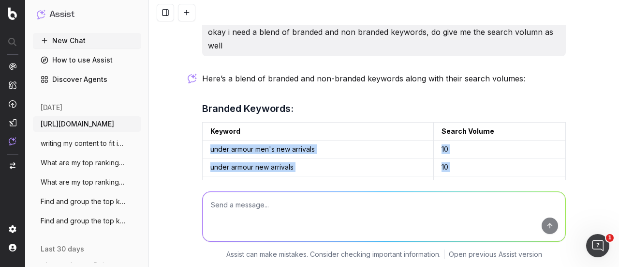
drag, startPoint x: 463, startPoint y: 96, endPoint x: 204, endPoint y: 54, distance: 262.6
click at [204, 140] on tbody "under armour men's new arrivals 10 under armour new arrivals 10 under armour ne…" at bounding box center [384, 176] width 363 height 72
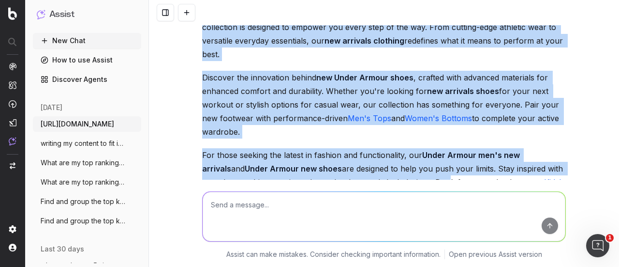
scroll to position [13884, 0]
drag, startPoint x: 200, startPoint y: 71, endPoint x: 432, endPoint y: 131, distance: 239.3
click at [432, 131] on div "Here’s a blend of branded and non-branded keywords along with their search volu…" at bounding box center [384, 180] width 364 height 991
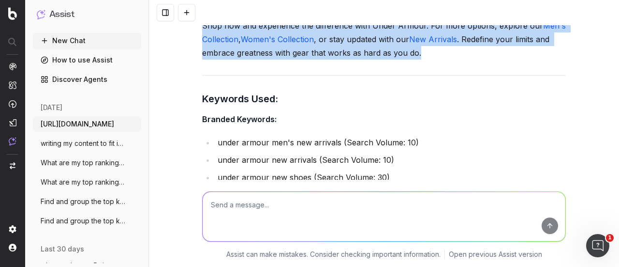
scroll to position [14029, 0]
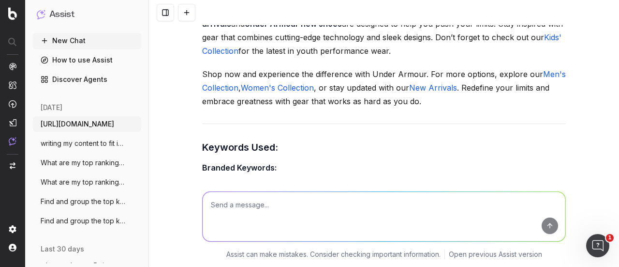
click at [379, 203] on textarea at bounding box center [384, 216] width 363 height 49
type textarea "good, help me do another version alternative"
click at [341, 236] on li "new under armour shoes (Search Volume: 30)" at bounding box center [390, 243] width 351 height 14
click at [286, 211] on textarea at bounding box center [384, 216] width 363 height 49
click at [257, 206] on textarea at bounding box center [384, 216] width 363 height 49
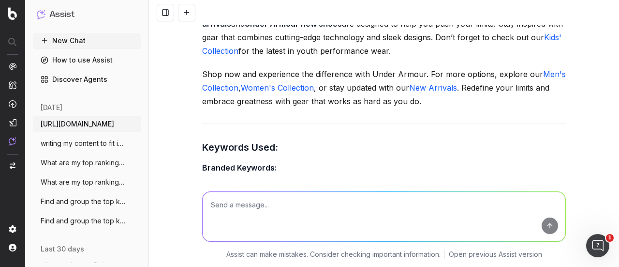
scroll to position [14074, 0]
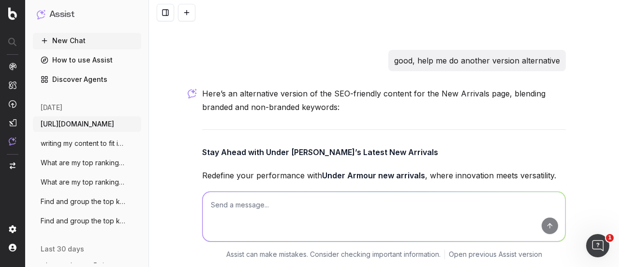
scroll to position [14461, 0]
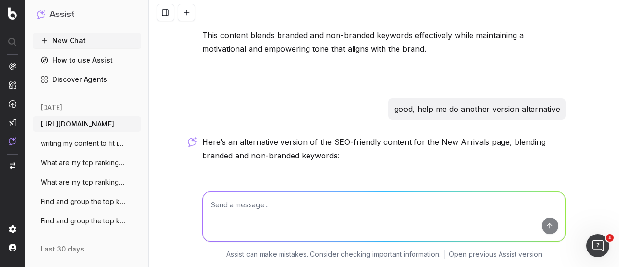
drag, startPoint x: 399, startPoint y: 153, endPoint x: 194, endPoint y: 71, distance: 220.5
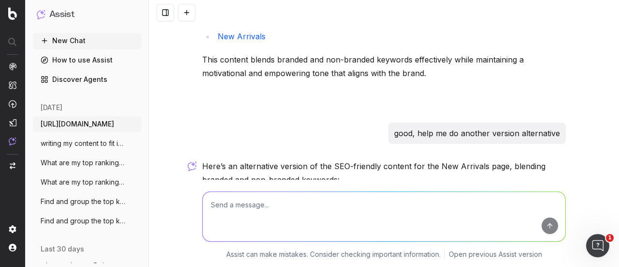
scroll to position [14413, 0]
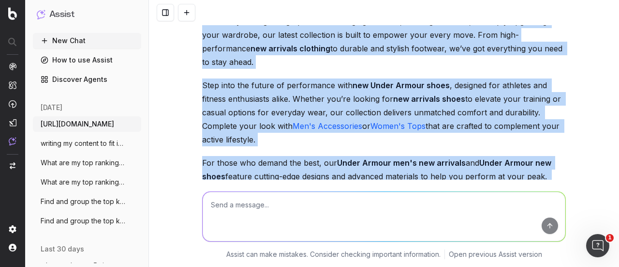
scroll to position [14677, 0]
drag, startPoint x: 199, startPoint y: 134, endPoint x: 405, endPoint y: 123, distance: 206.8
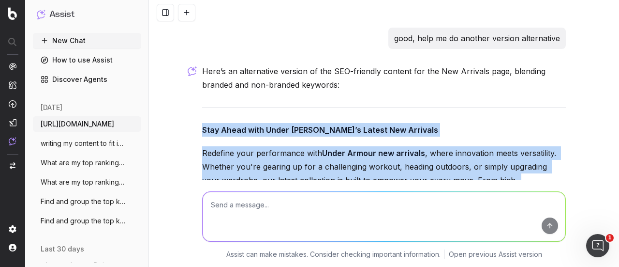
click at [349, 146] on p "Redefine your performance with Under Armour new arrivals , where innovation mee…" at bounding box center [384, 180] width 364 height 68
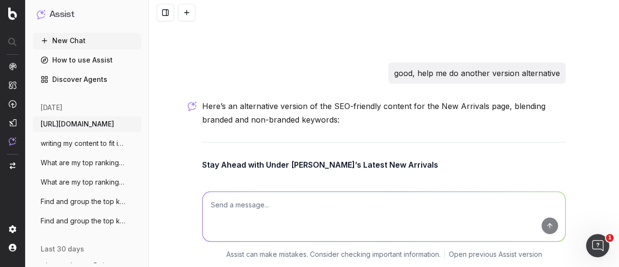
scroll to position [14483, 0]
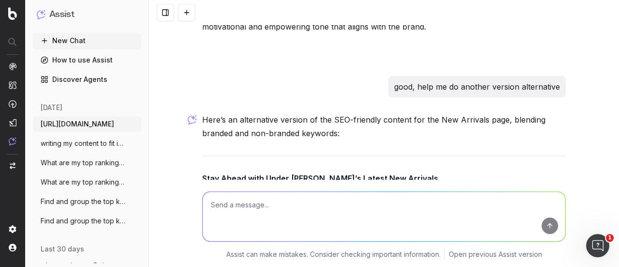
click at [315, 201] on textarea at bounding box center [384, 216] width 363 height 49
paste textarea "[URL][DOMAIN_NAME]"
type textarea "https://www.underarmour.com.sg/en-sg/c/womens/clothing/tops/ do one for this pa…"
click at [551, 229] on button "submit" at bounding box center [550, 225] width 16 height 16
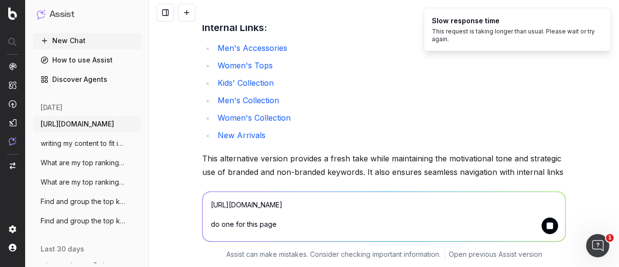
scroll to position [15139, 0]
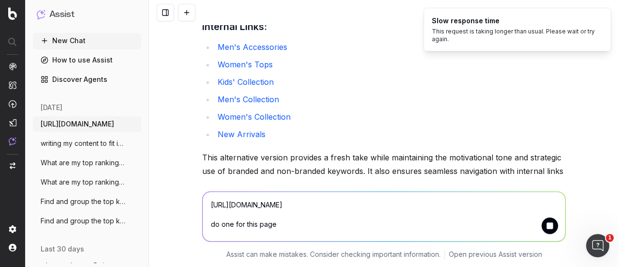
click at [300, 213] on textarea "https://www.underarmour.com.sg/en-sg/c/womens/clothing/tops/ do one for this pa…" at bounding box center [384, 216] width 363 height 49
click at [267, 201] on textarea "https://www.underarmour.com.sg/en-sg/c/womens/clothing/tops/ do one for this pa…" at bounding box center [384, 216] width 363 height 49
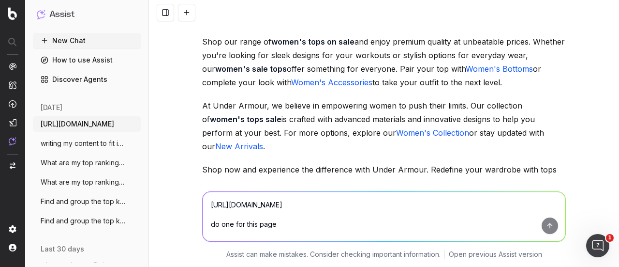
scroll to position [15935, 0]
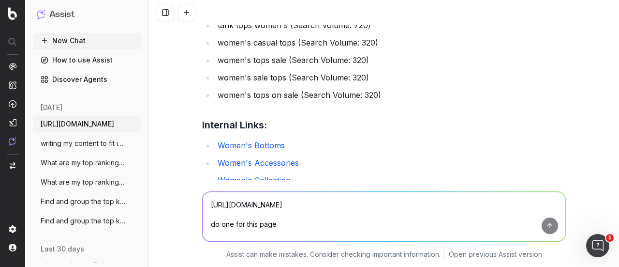
click at [272, 204] on textarea "https://www.underarmour.com.sg/en-sg/c/womens/clothing/tops/ do one for this pa…" at bounding box center [384, 216] width 363 height 49
paste textarea "[URL][DOMAIN_NAME]"
type textarea "https://www.underarmour.com.sg/en-sg/c/project-rock/ do one for this page"
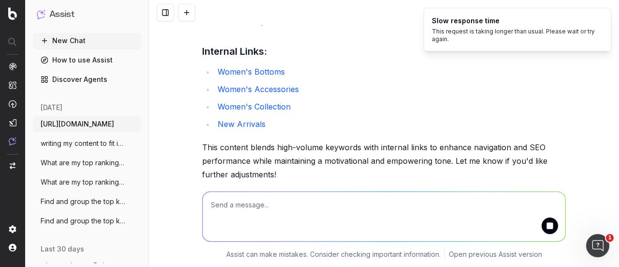
click at [571, 10] on li "Slow response time This request is taking longer than usual. Please wait or try…" at bounding box center [518, 30] width 188 height 44
click at [249, 13] on div at bounding box center [384, 12] width 470 height 25
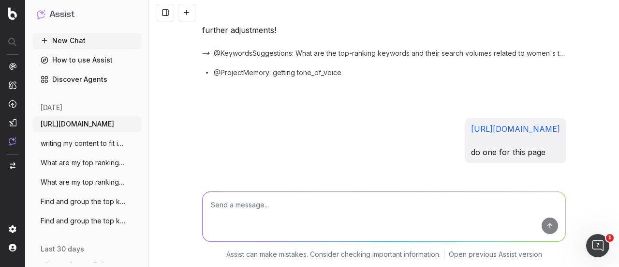
scroll to position [16153, 0]
click at [206, 220] on td "project rock" at bounding box center [310, 229] width 215 height 18
drag, startPoint x: 205, startPoint y: 53, endPoint x: 241, endPoint y: 70, distance: 40.2
click at [241, 201] on table "Keyword Search Volume project rock 210 under armour project rock 140 under armo…" at bounding box center [384, 264] width 364 height 126
click at [241, 220] on td "project rock" at bounding box center [310, 229] width 215 height 18
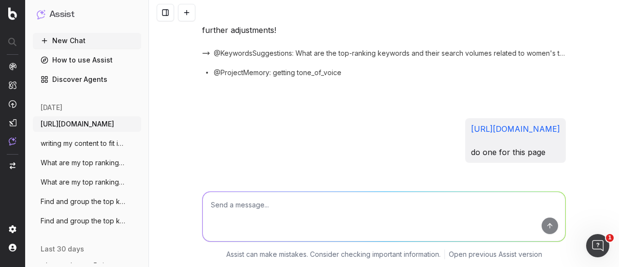
drag, startPoint x: 206, startPoint y: 72, endPoint x: 444, endPoint y: 137, distance: 247.2
drag, startPoint x: 449, startPoint y: 126, endPoint x: 201, endPoint y: 76, distance: 252.7
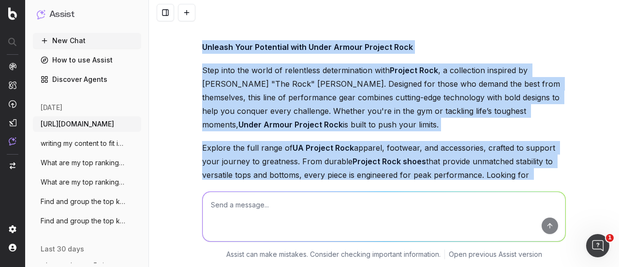
scroll to position [16536, 0]
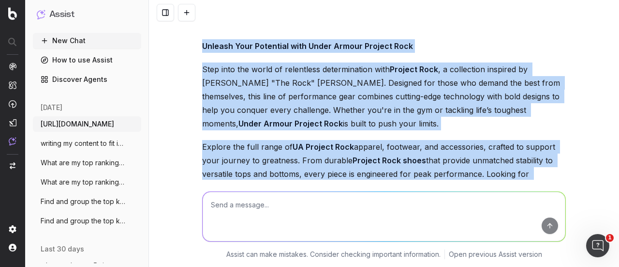
drag, startPoint x: 197, startPoint y: 64, endPoint x: 367, endPoint y: 120, distance: 178.3
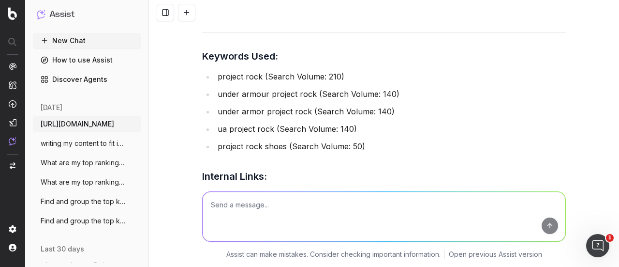
scroll to position [16867, 0]
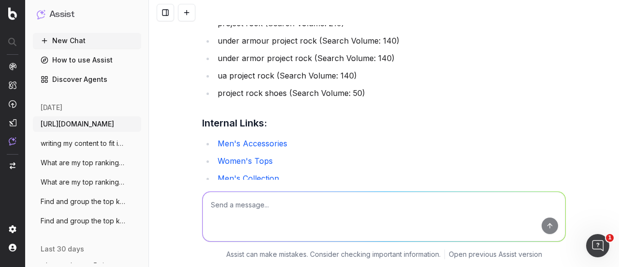
click at [321, 199] on textarea at bounding box center [384, 216] width 363 height 49
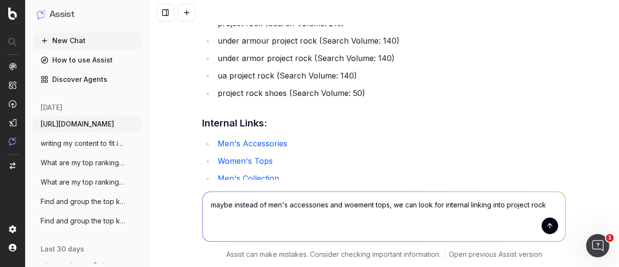
type textarea "maybe instead of men's accessories and woement tops, we can look for internal l…"
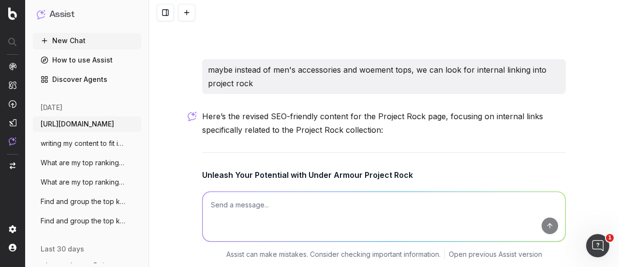
scroll to position [17172, 0]
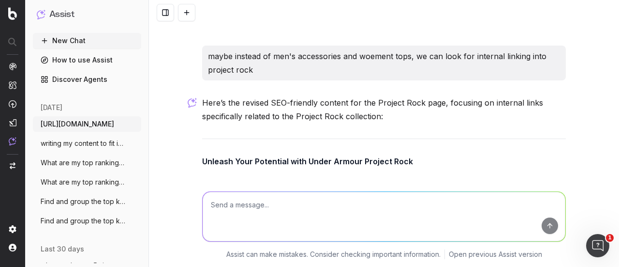
drag, startPoint x: 442, startPoint y: 143, endPoint x: 195, endPoint y: 84, distance: 253.5
drag, startPoint x: 250, startPoint y: 196, endPoint x: 251, endPoint y: 201, distance: 5.4
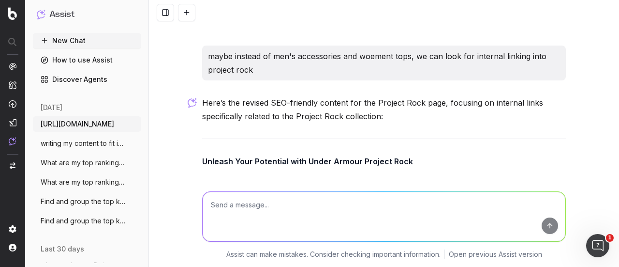
click at [251, 201] on textarea at bounding box center [384, 216] width 363 height 49
click at [537, 225] on textarea "give me some alternative" at bounding box center [384, 216] width 363 height 49
type textarea "give me some alternative"
click at [542, 226] on button "submit" at bounding box center [550, 225] width 16 height 16
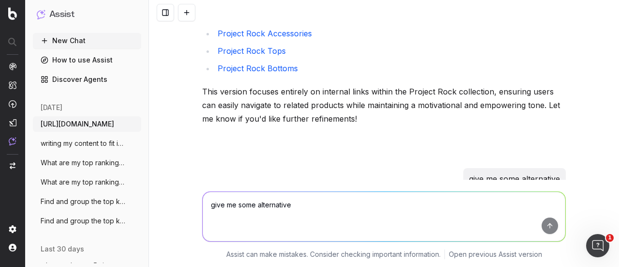
scroll to position [17773, 0]
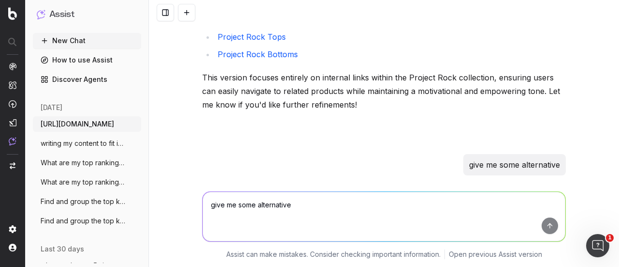
click at [202, 251] on strong "Push Beyond Limits with Under Armour Project Rock" at bounding box center [301, 256] width 198 height 10
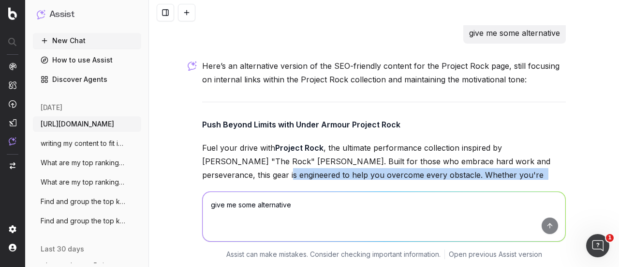
scroll to position [17961, 0]
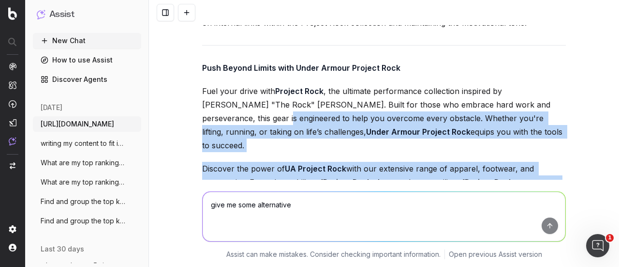
drag, startPoint x: 199, startPoint y: 83, endPoint x: 340, endPoint y: 143, distance: 153.4
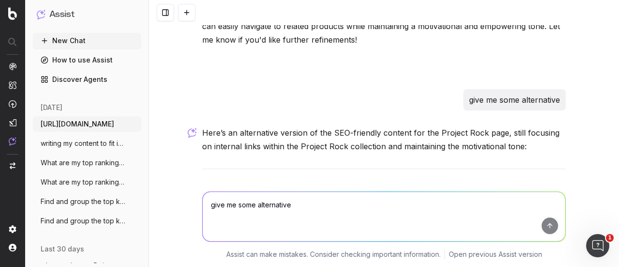
scroll to position [17816, 0]
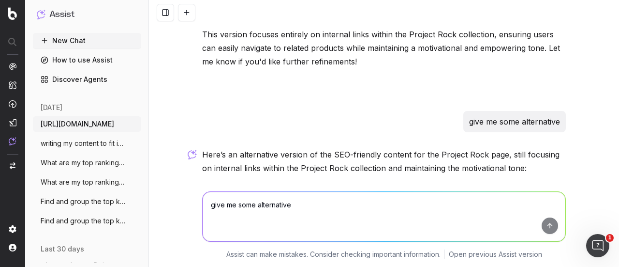
click at [568, 81] on div "https://www.underarmour.com.sg/en-sg/c/outlet/ write me a 200-300 word content …" at bounding box center [384, 133] width 470 height 267
drag, startPoint x: 564, startPoint y: 77, endPoint x: 198, endPoint y: 33, distance: 368.7
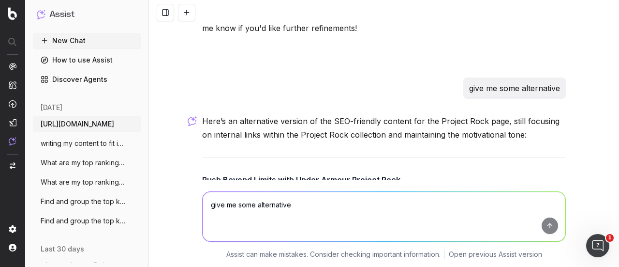
scroll to position [17865, 0]
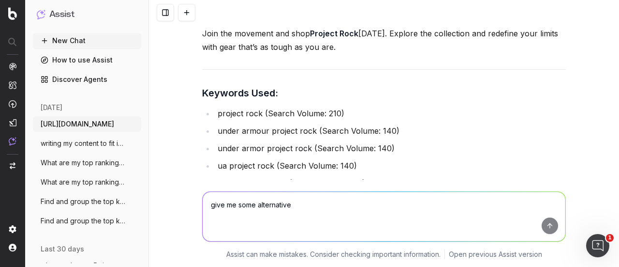
scroll to position [18251, 0]
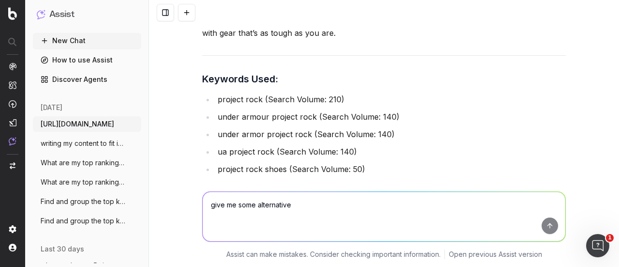
click at [285, 201] on textarea "give me some alternative" at bounding box center [384, 216] width 363 height 49
paste textarea "[URL][DOMAIN_NAME]"
type textarea "https://www.underarmour.com.sg/en-sg/c/outlet/womens/ DO ONE FOR THIS PAGE"
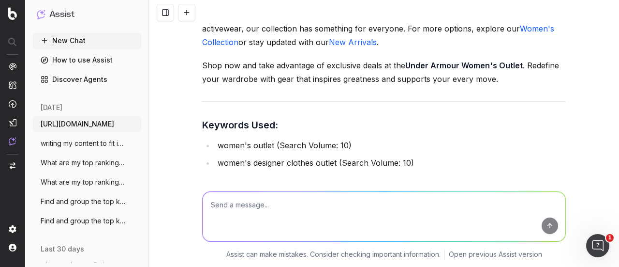
scroll to position [19204, 0]
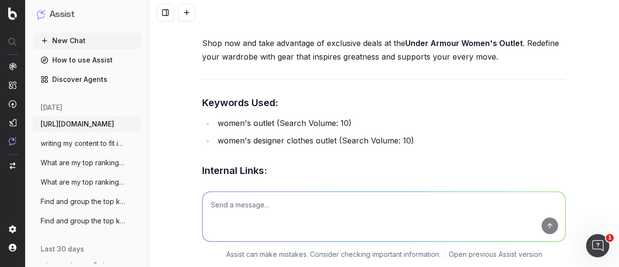
click at [398, 214] on textarea at bounding box center [384, 216] width 363 height 49
type textarea "u"
type textarea "how about brand keywords"
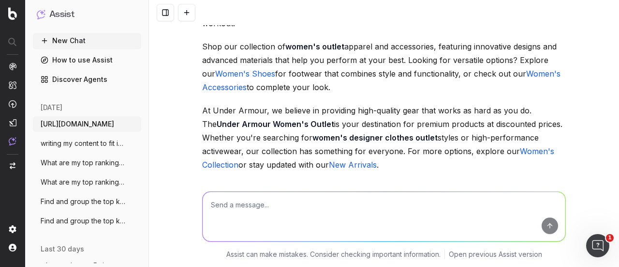
scroll to position [19055, 0]
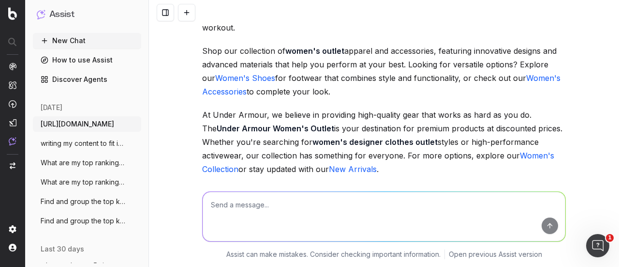
click at [326, 198] on textarea at bounding box center [384, 216] width 363 height 49
type textarea "i did one with outlet before right?"
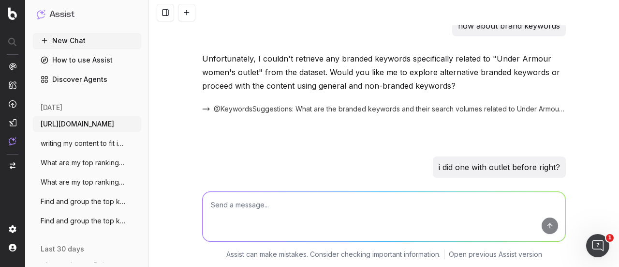
scroll to position [19557, 0]
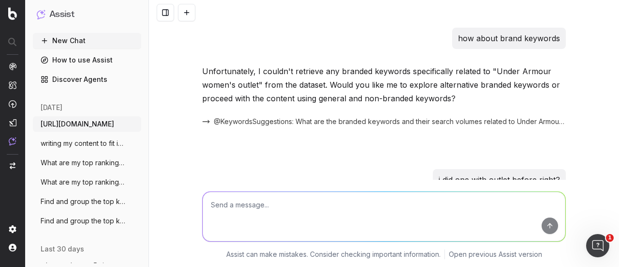
click at [275, 206] on textarea at bounding box center [384, 216] width 363 height 49
type textarea "help me identify some keywords with high search vol"
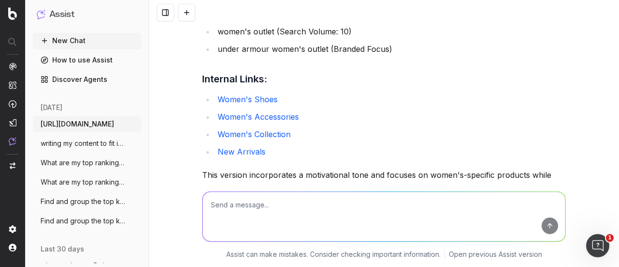
scroll to position [20170, 0]
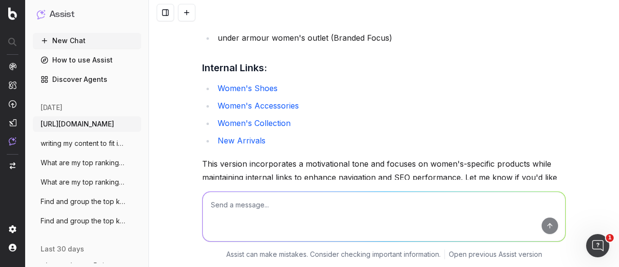
click at [255, 207] on textarea at bounding box center [384, 216] width 363 height 49
paste textarea "Keyword Search Volume under armour sg outlet 480 under armour outlet 480 under …"
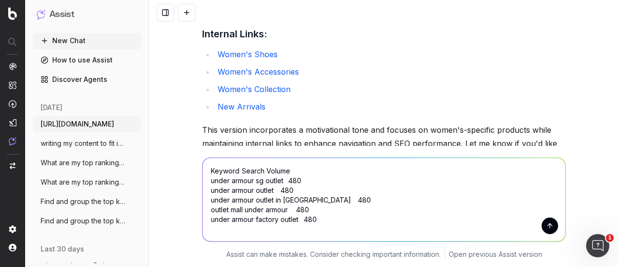
scroll to position [12, 0]
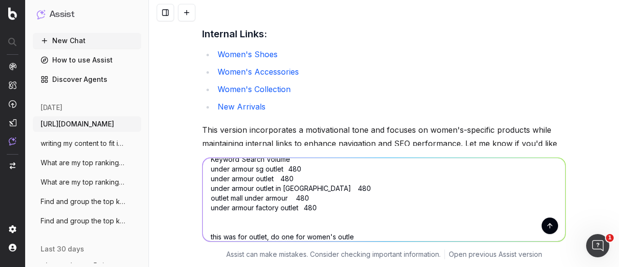
type textarea "Keyword Search Volume under armour sg outlet 480 under armour outlet 480 under …"
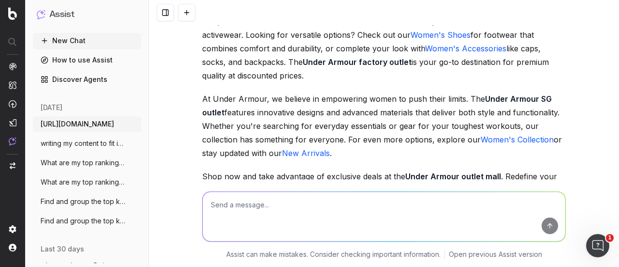
scroll to position [20821, 0]
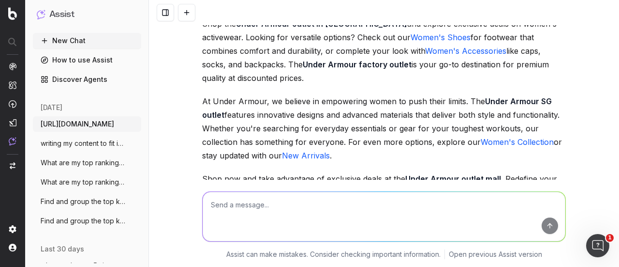
click at [386, 209] on textarea at bounding box center [384, 216] width 363 height 49
type textarea "no, those were the keywords used for outlet, now i want keywords for women's ou…"
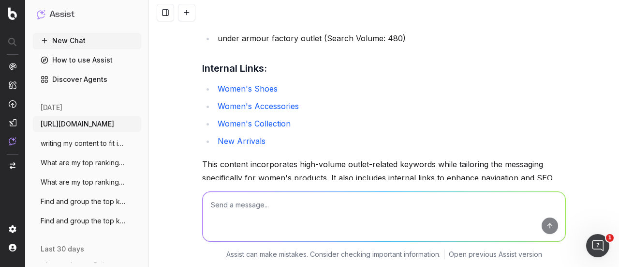
scroll to position [21111, 0]
click at [307, 213] on textarea at bounding box center [384, 216] width 363 height 49
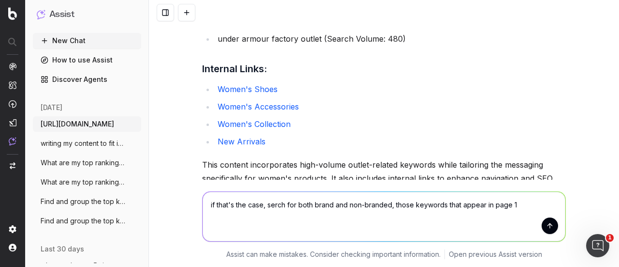
type textarea "if that's the case, serch for both brand and non-branded, those keywords that a…"
click at [546, 230] on button "submit" at bounding box center [550, 225] width 16 height 16
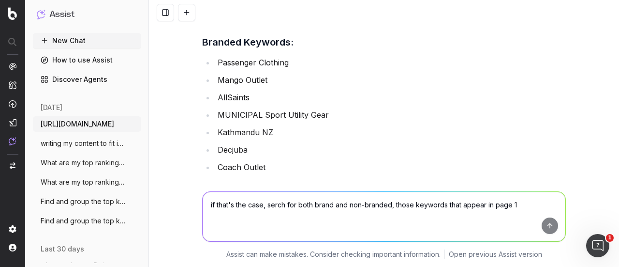
scroll to position [21551, 0]
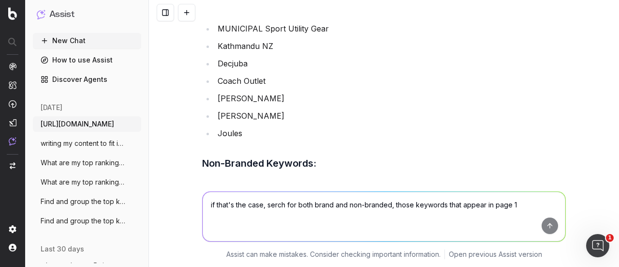
click at [355, 191] on div "if that's the case, serch for both brand and non-branded, those keywords that a…" at bounding box center [383, 214] width 371 height 70
drag, startPoint x: 352, startPoint y: 200, endPoint x: 346, endPoint y: 204, distance: 7.0
click at [346, 204] on textarea "if that's the case, serch for both brand and non-branded, those keywords that a…" at bounding box center [384, 216] width 363 height 49
type textarea "i want to see their keywords"
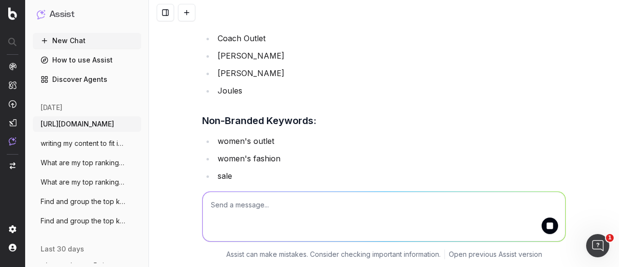
scroll to position [21688, 0]
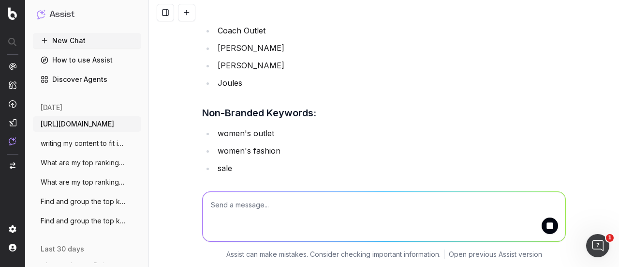
click at [352, 207] on textarea at bounding box center [384, 216] width 363 height 49
type textarea "with high serach vol"
click at [545, 229] on button "submit" at bounding box center [550, 225] width 16 height 16
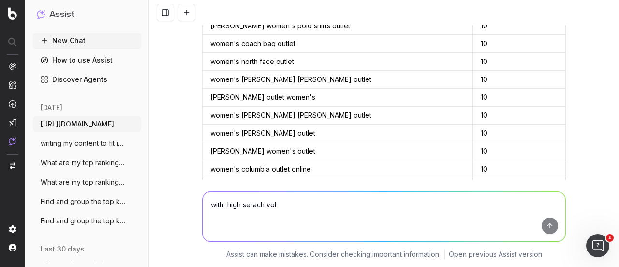
scroll to position [22525, 0]
click at [311, 213] on textarea "with high serach vol" at bounding box center [384, 216] width 363 height 49
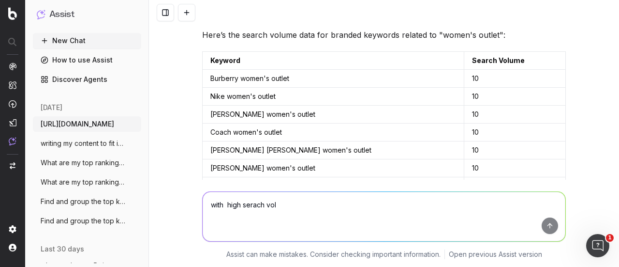
scroll to position [21799, 0]
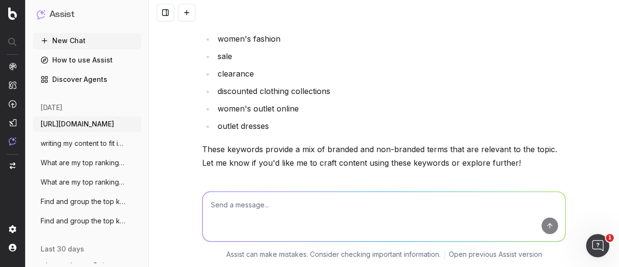
paste textarea "[URL][DOMAIN_NAME]"
type textarea "https://www.underarmour.com.sg/en-sg/c/kids/running-shoes/ DO THIS PAGE"
click at [545, 225] on button "submit" at bounding box center [550, 225] width 16 height 16
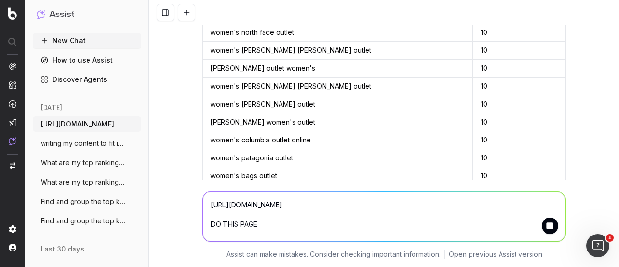
scroll to position [22598, 0]
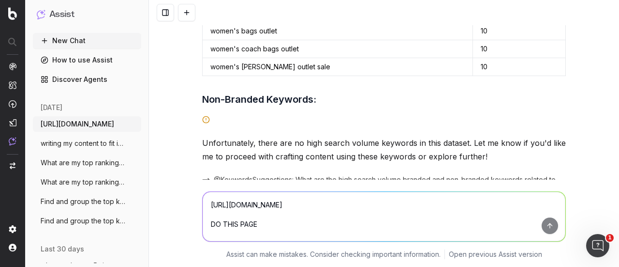
scroll to position [22699, 0]
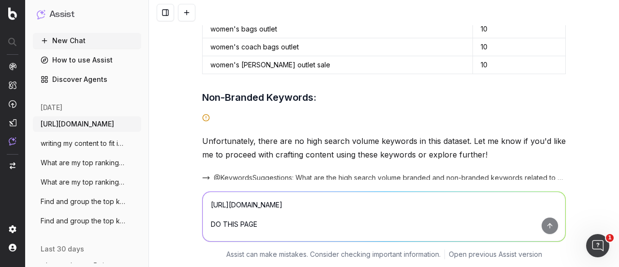
click at [317, 203] on textarea "https://www.underarmour.com.sg/en-sg/c/kids/running-shoes/ DO THIS PAGE" at bounding box center [384, 216] width 363 height 49
type textarea "a"
type textarea "show a mixed of brand and non-branded keywords"
click at [545, 225] on button "submit" at bounding box center [550, 225] width 16 height 16
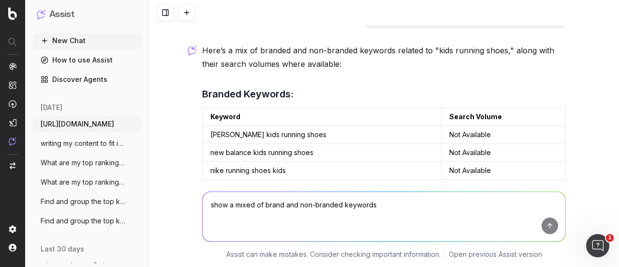
scroll to position [23633, 0]
click at [403, 202] on textarea "show a mixed of brand and non-branded keywords" at bounding box center [384, 216] width 363 height 49
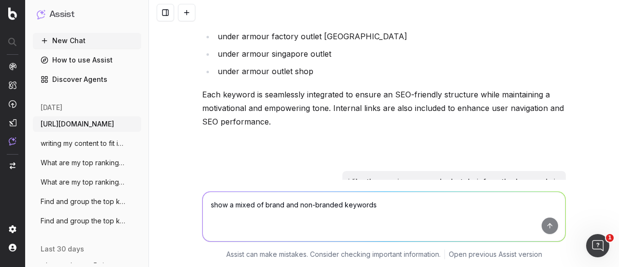
scroll to position [0, 0]
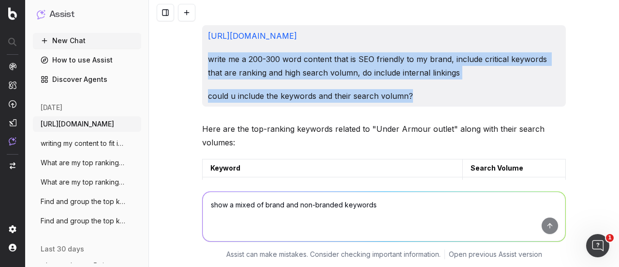
drag, startPoint x: 420, startPoint y: 98, endPoint x: 181, endPoint y: 65, distance: 241.2
click at [181, 65] on div "https://www.underarmour.com.sg/en-sg/c/outlet/ write me a 200-300 word content …" at bounding box center [384, 133] width 470 height 267
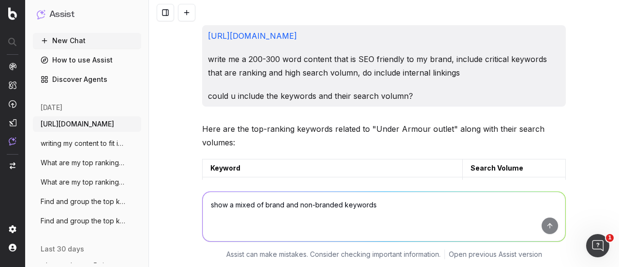
click at [290, 211] on textarea "show a mixed of brand and non-branded keywords" at bounding box center [384, 216] width 363 height 49
paste textarea "write me a 200-300 word content that is SEO friendly to my brand, include criti…"
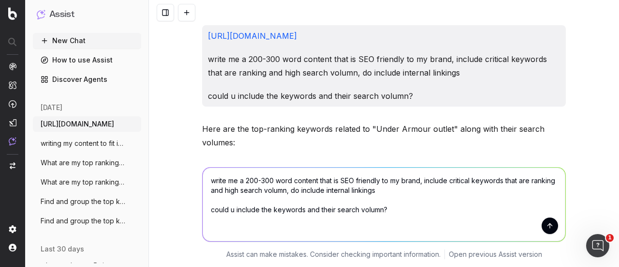
click at [319, 228] on textarea "write me a 200-300 word content that is SEO friendly to my brand, include criti…" at bounding box center [384, 204] width 363 height 74
paste textarea "[URL][DOMAIN_NAME]"
type textarea "write me a 200-300 word content that is SEO friendly to my brand, include criti…"
click at [547, 225] on button "submit" at bounding box center [550, 225] width 16 height 16
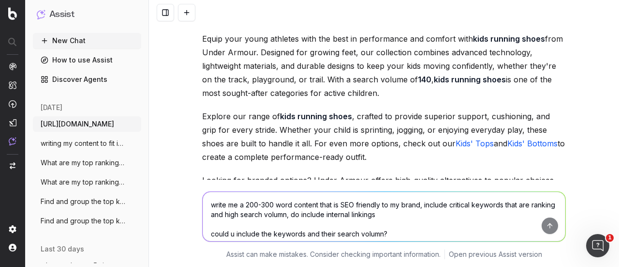
scroll to position [24181, 0]
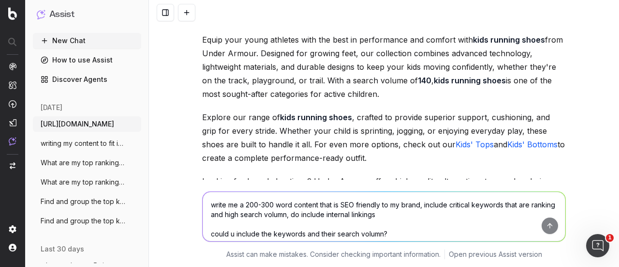
click at [299, 213] on textarea "write me a 200-300 word content that is SEO friendly to my brand, include criti…" at bounding box center [384, 216] width 363 height 49
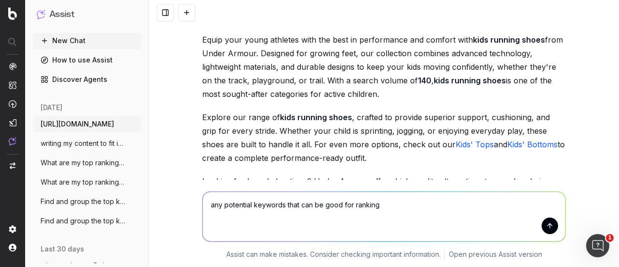
type textarea "any potential keywords that can be good for ranking"
click at [549, 229] on button "submit" at bounding box center [550, 225] width 16 height 16
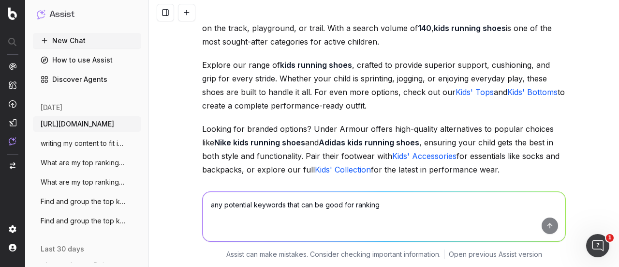
scroll to position [24247, 0]
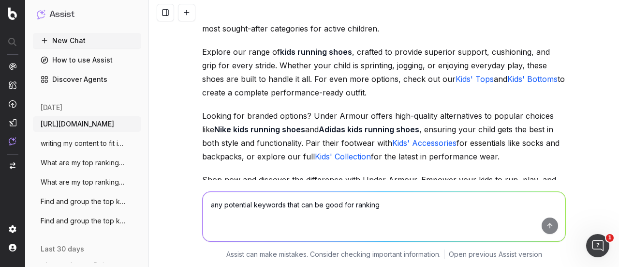
drag, startPoint x: 463, startPoint y: 54, endPoint x: 204, endPoint y: 52, distance: 258.8
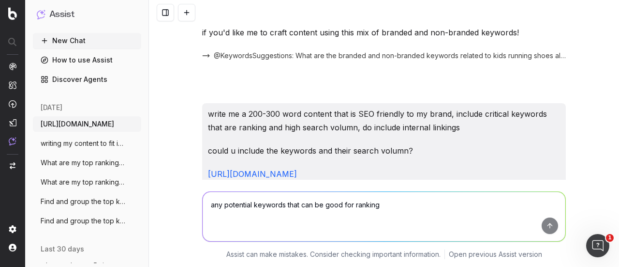
scroll to position [23923, 0]
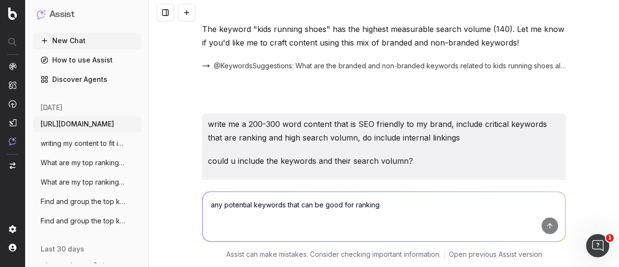
drag, startPoint x: 409, startPoint y: 117, endPoint x: 193, endPoint y: 57, distance: 223.3
click at [193, 57] on div "https://www.underarmour.com.sg/en-sg/c/outlet/ write me a 200-300 word content …" at bounding box center [384, 133] width 470 height 267
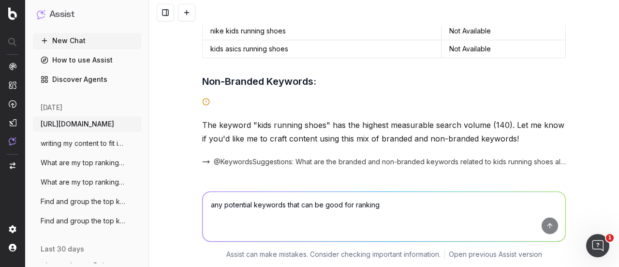
scroll to position [23830, 0]
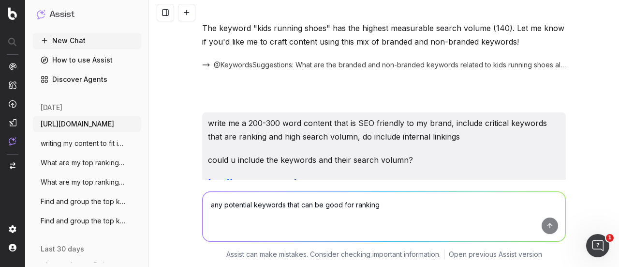
scroll to position [23927, 0]
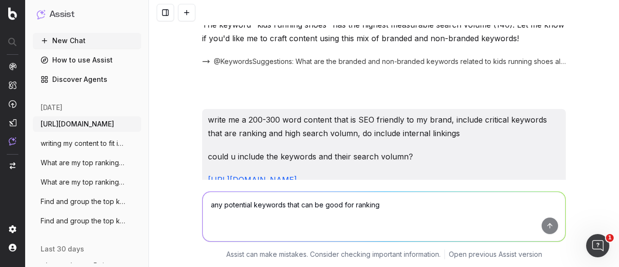
click at [437, 217] on textarea "any potential keywords that can be good for ranking" at bounding box center [384, 216] width 363 height 49
click at [553, 221] on textarea "i dont need the search volumn 400 words inside" at bounding box center [384, 216] width 363 height 49
type textarea "i dont need the search volumn 400 words inside"
click at [545, 230] on button "submit" at bounding box center [550, 225] width 16 height 16
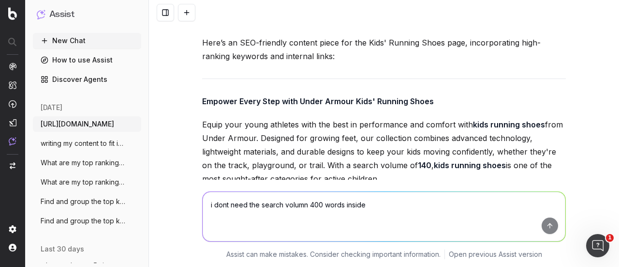
scroll to position [24096, 0]
click at [311, 201] on textarea "i dont need the search volumn 400 words inside" at bounding box center [384, 216] width 363 height 49
type textarea "THE INTERNAL LINK FOR TOP AND BOTTOM IS A 404"
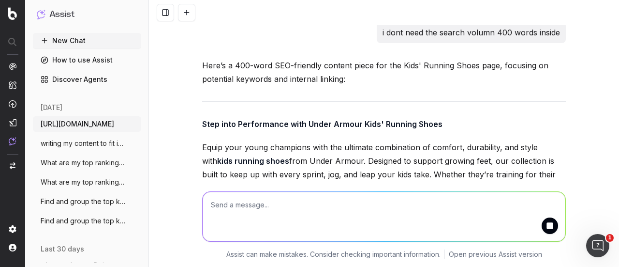
scroll to position [25692, 0]
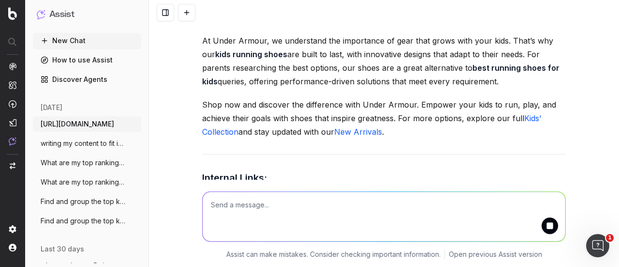
click at [284, 202] on textarea at bounding box center [384, 216] width 363 height 49
click at [262, 203] on textarea at bounding box center [384, 216] width 363 height 49
click at [242, 205] on textarea at bounding box center [384, 216] width 363 height 49
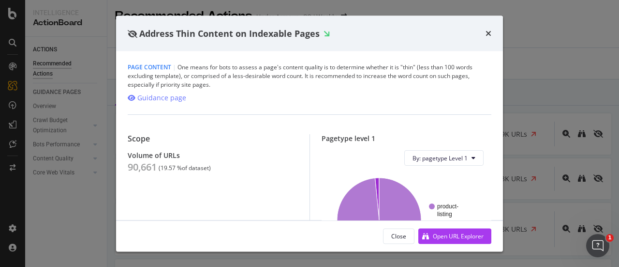
click at [493, 30] on div "Address Thin Content on Indexable Pages" at bounding box center [309, 33] width 387 height 36
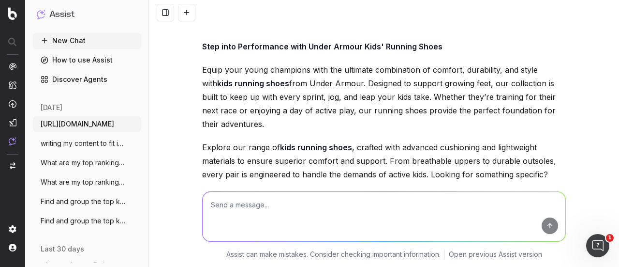
scroll to position [25377, 0]
drag, startPoint x: 395, startPoint y: 30, endPoint x: 388, endPoint y: 30, distance: 6.3
click at [388, 233] on link "Kids' Tank Tops & Sleeveless Ts" at bounding box center [385, 238] width 119 height 10
click at [488, 233] on link "Boys' Bottoms" at bounding box center [485, 238] width 54 height 10
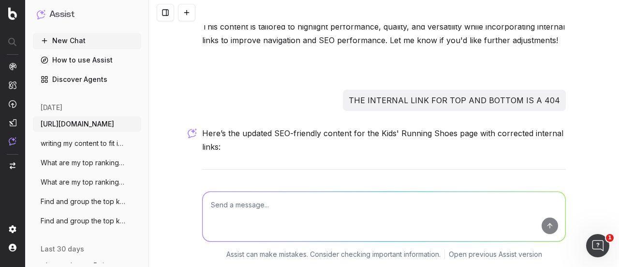
scroll to position [25281, 0]
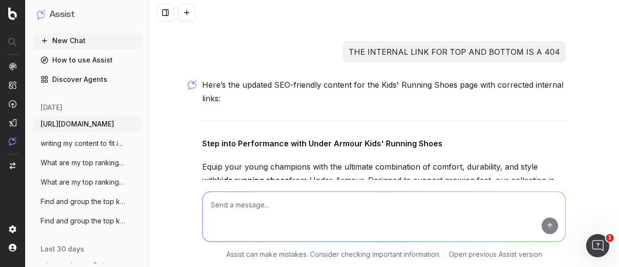
drag, startPoint x: 321, startPoint y: 125, endPoint x: 509, endPoint y: 129, distance: 187.7
copy p "Kids' Tank Tops & Sleeveless Ts and Boys' Bottoms"
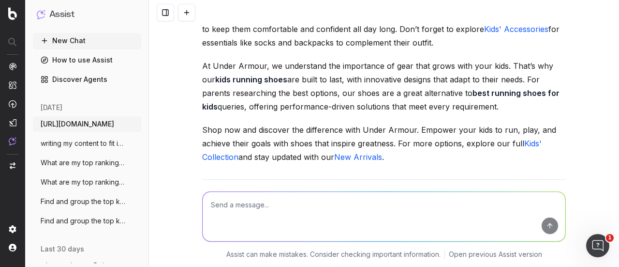
scroll to position [25622, 0]
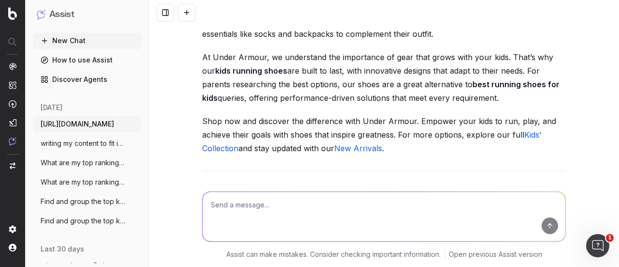
click at [280, 200] on textarea at bounding box center [384, 216] width 363 height 49
paste textarea "[URL][DOMAIN_NAME]"
type textarea "[URL][DOMAIN_NAME] do the same for this page"
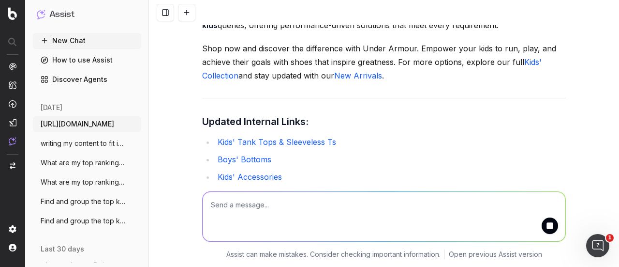
scroll to position [25696, 0]
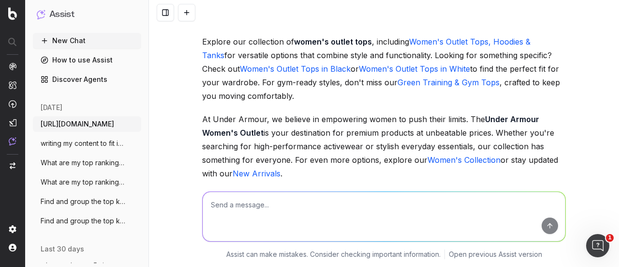
scroll to position [26229, 0]
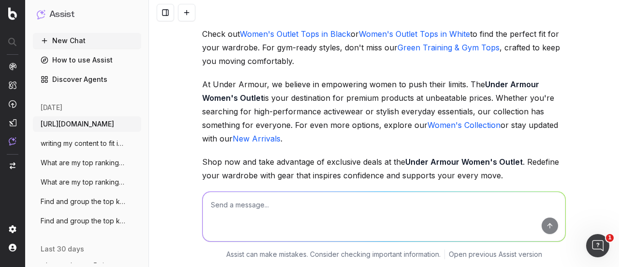
click at [383, 199] on textarea at bounding box center [384, 216] width 363 height 49
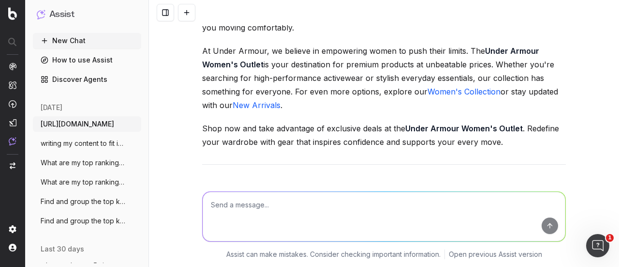
scroll to position [26277, 0]
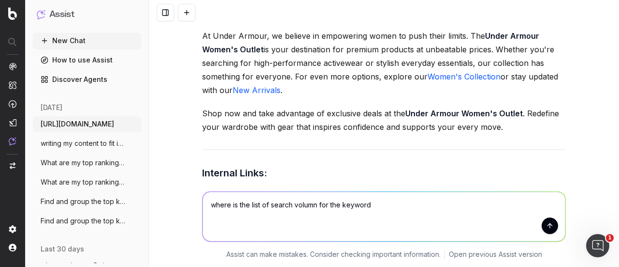
type textarea "where is the list of search volumn for the keywords"
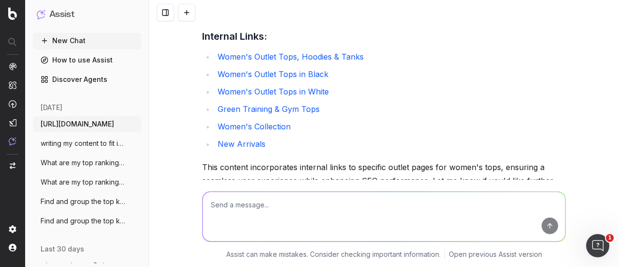
scroll to position [26407, 0]
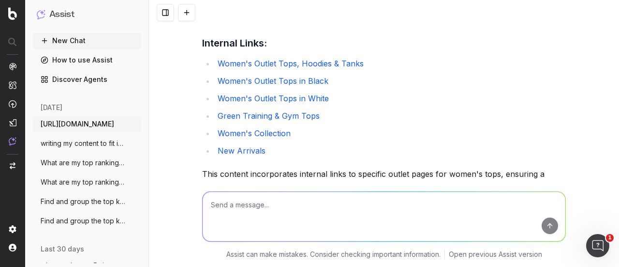
click at [305, 202] on textarea at bounding box center [384, 216] width 363 height 49
type textarea "any potential keywords?"
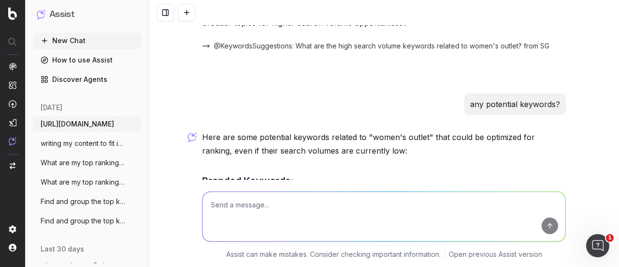
scroll to position [26618, 0]
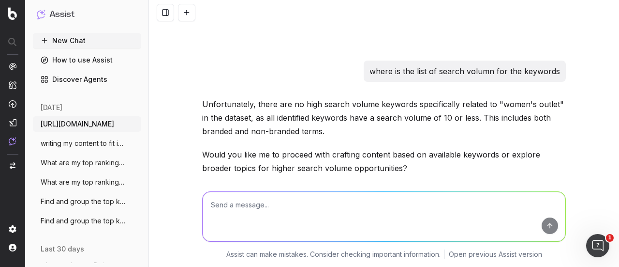
click at [378, 209] on textarea at bounding box center [384, 216] width 363 height 49
click at [366, 210] on textarea at bounding box center [384, 216] width 363 height 49
type textarea "any related keywords with relatively higher search volumn that i can utilise?"
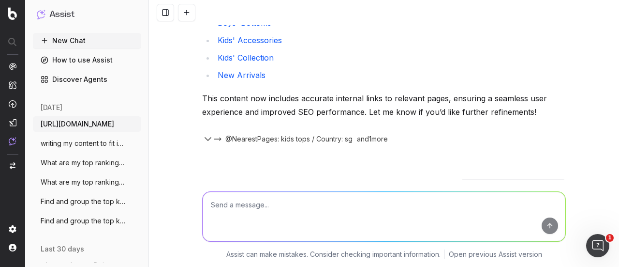
scroll to position [25819, 0]
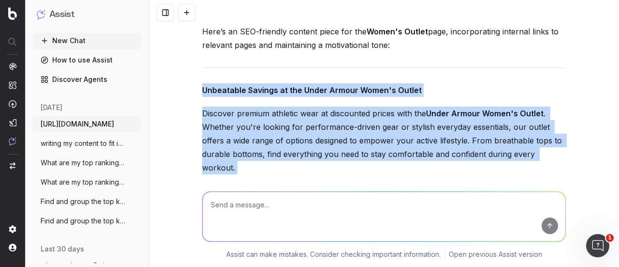
scroll to position [26046, 0]
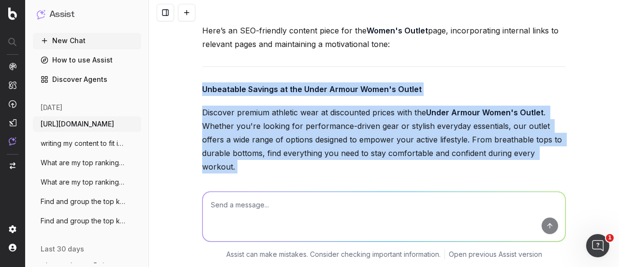
drag, startPoint x: 198, startPoint y: 109, endPoint x: 505, endPoint y: 141, distance: 308.8
copy div "Unbeatable Savings at the Under Armour Women's Outlet Discover premium athletic…"
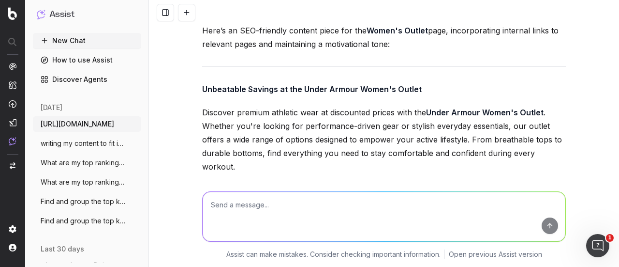
click at [284, 208] on textarea at bounding box center [384, 216] width 363 height 49
paste textarea "Empower Every Step with Under Armour Kids' Running Shoes Equip your young athle…"
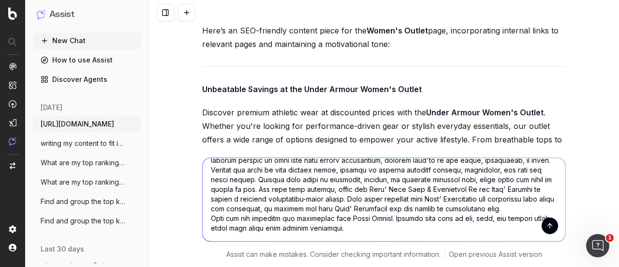
scroll to position [70, 0]
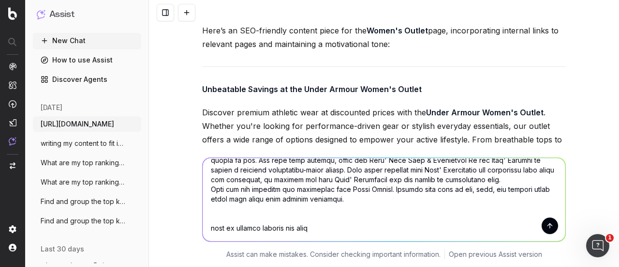
type textarea "Empower Every Step with Under Armour Kids' Running Shoes Equip your young athle…"
click at [544, 223] on button "submit" at bounding box center [550, 225] width 16 height 16
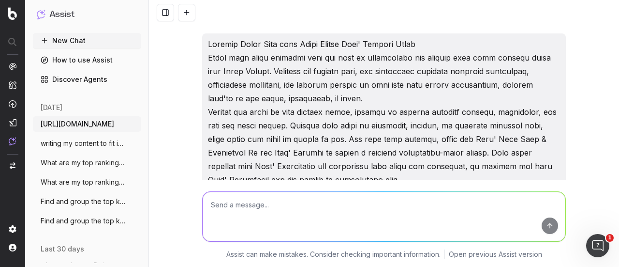
scroll to position [27733, 0]
drag, startPoint x: 459, startPoint y: 155, endPoint x: 193, endPoint y: 89, distance: 274.4
click at [193, 89] on div "[URL][DOMAIN_NAME] write me a 200-300 word content that is SEO friendly to my b…" at bounding box center [384, 133] width 470 height 267
copy div "Lore Ipsum Dolorsitam cons Adipi Elitse Doei' Tempori Utlab Etdo magn aliq eni …"
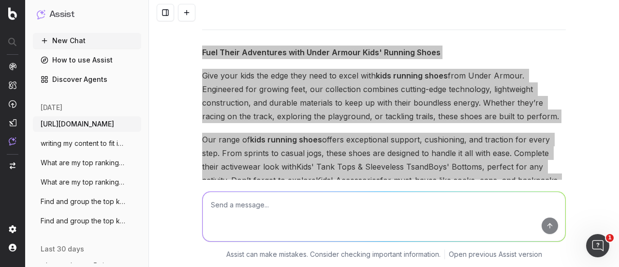
scroll to position [27988, 0]
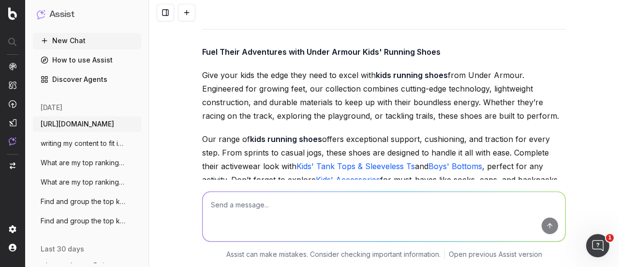
click at [323, 206] on textarea at bounding box center [384, 216] width 363 height 49
paste textarea "[URL][DOMAIN_NAME]"
drag, startPoint x: 405, startPoint y: 207, endPoint x: 112, endPoint y: 189, distance: 293.7
click at [112, 189] on div "Assist New Chat How to use Assist Discover Agents [DATE] [URL][DOMAIN_NAME] Mor…" at bounding box center [309, 133] width 619 height 267
paste textarea "[URL][DOMAIN_NAME]"
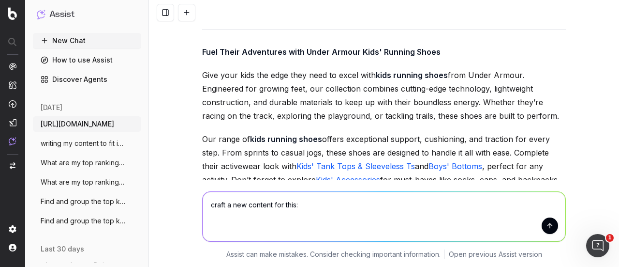
type textarea "craft a new content for this: [URL][DOMAIN_NAME]"
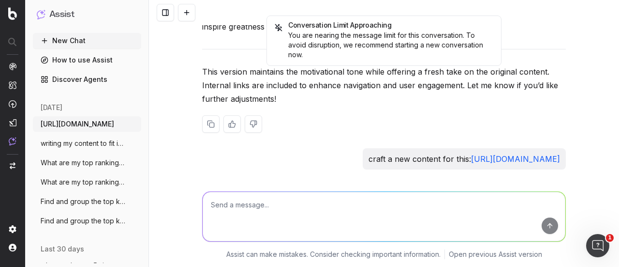
scroll to position [28243, 0]
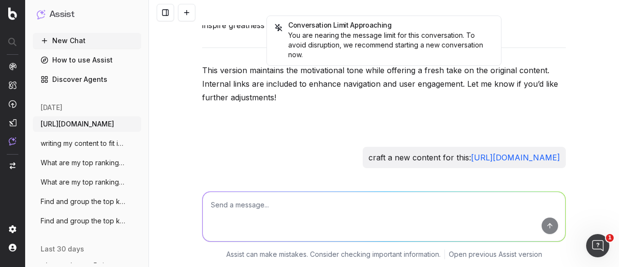
click at [321, 202] on textarea at bounding box center [384, 216] width 363 height 49
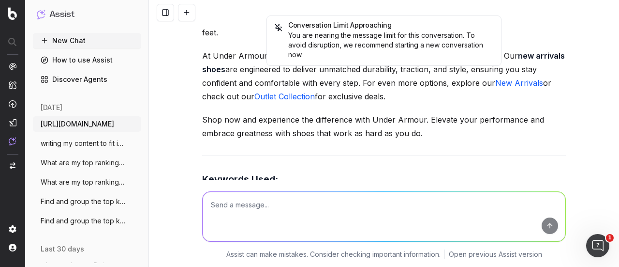
scroll to position [28866, 0]
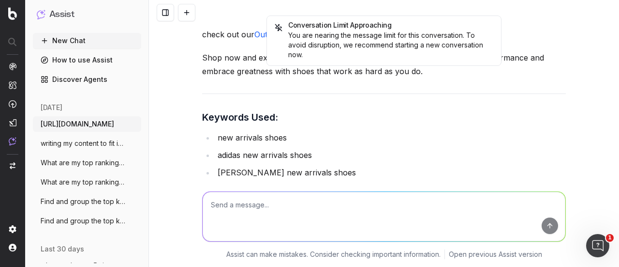
click at [276, 200] on textarea at bounding box center [384, 216] width 363 height 49
type textarea "HOW ABOUT BRANDED KEYWORDS"
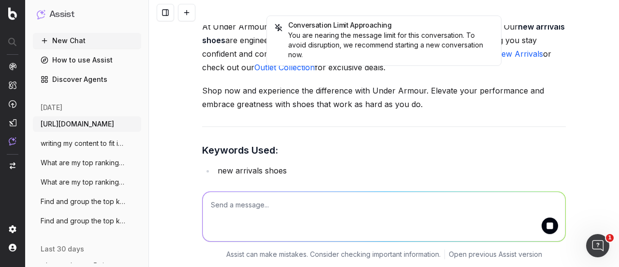
scroll to position [28916, 0]
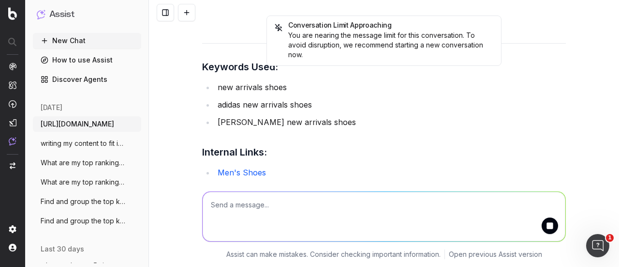
click at [304, 39] on div "You are nearing the message limit for this conversation. To avoid disruption, w…" at bounding box center [384, 44] width 219 height 29
click at [242, 258] on p "This content highlights the latest shoe arrivals while incorporating internal l…" at bounding box center [384, 271] width 364 height 27
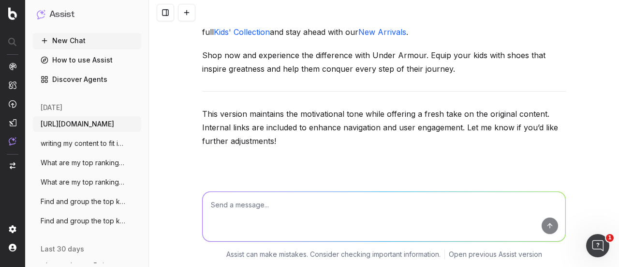
scroll to position [28200, 0]
click at [309, 200] on textarea at bounding box center [384, 216] width 363 height 49
type textarea "W"
type textarea "what potential keywords can i insert into my seo content that is helpful"
click at [543, 226] on button "submit" at bounding box center [550, 225] width 16 height 16
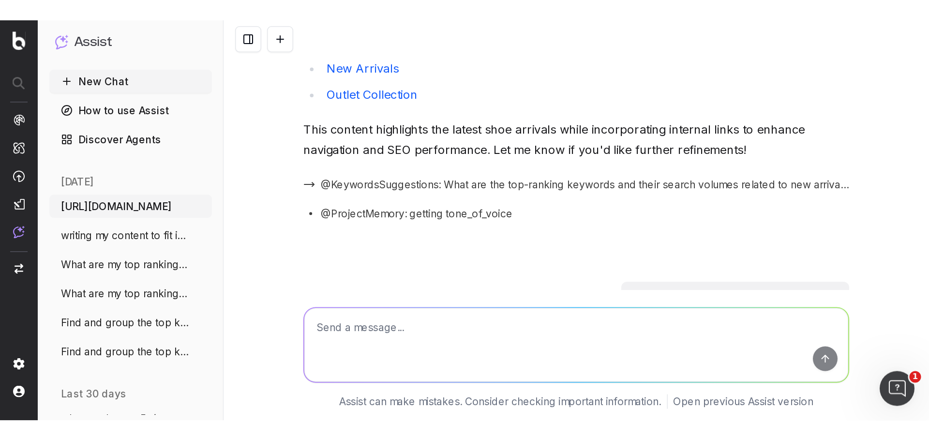
scroll to position [29109, 0]
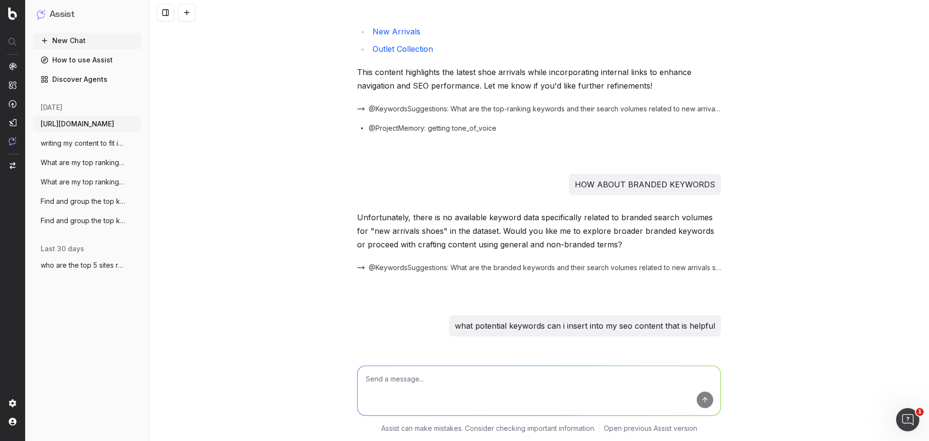
click at [462, 266] on textarea at bounding box center [538, 390] width 363 height 49
paste textarea "[URL][DOMAIN_NAME]"
type textarea "DO ONE FOR THE THIS CONTENT:[URL][DOMAIN_NAME]"
click at [619, 266] on button "submit" at bounding box center [704, 399] width 16 height 16
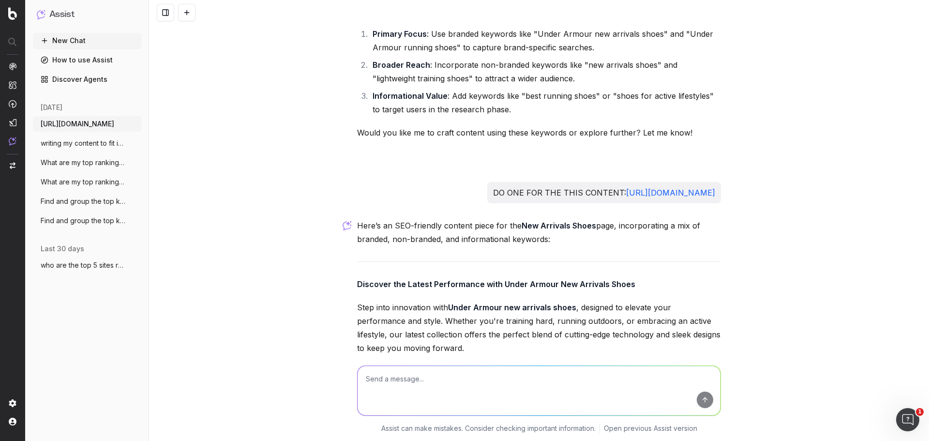
scroll to position [29853, 0]
click at [479, 266] on textarea at bounding box center [538, 390] width 363 height 49
click at [439, 266] on textarea at bounding box center [538, 390] width 363 height 49
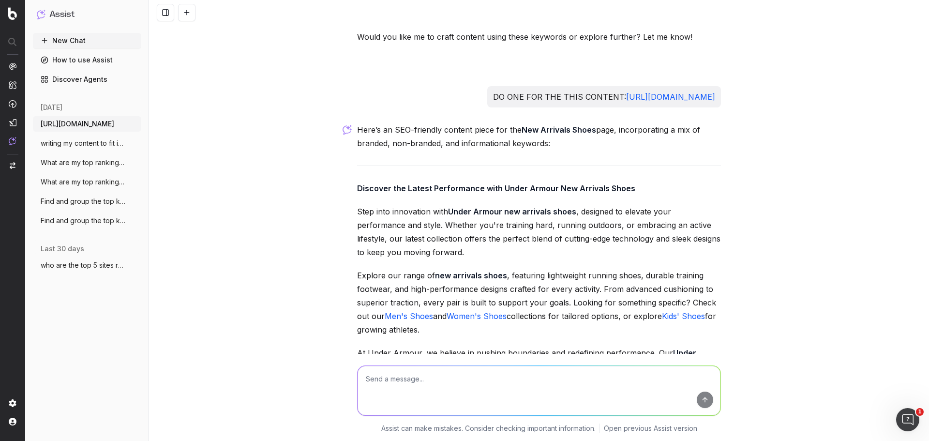
scroll to position [29950, 0]
click at [459, 266] on textarea at bounding box center [538, 390] width 363 height 49
type textarea "DO U HAVE A VALUE OF SERACH VOLUMN"
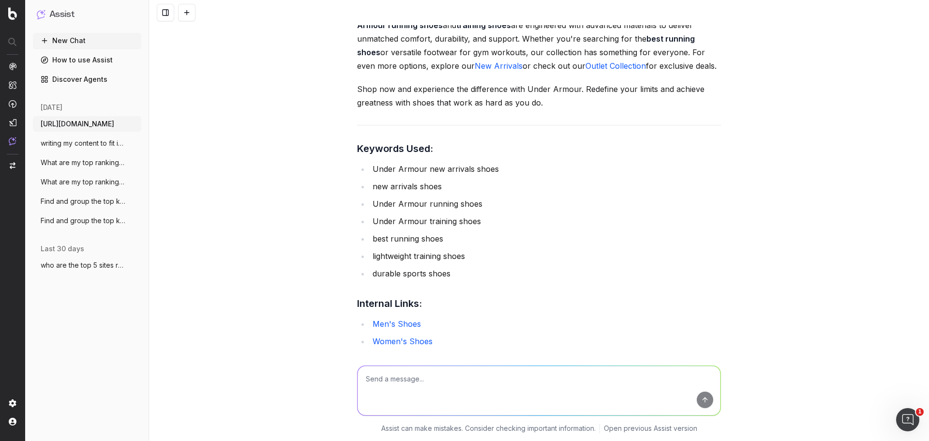
scroll to position [30550, 0]
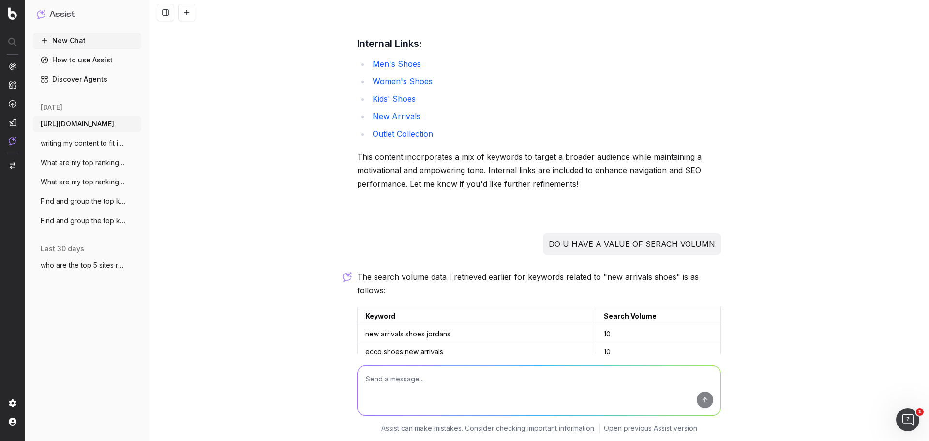
click at [448, 266] on textarea at bounding box center [538, 390] width 363 height 49
type textarea "HOW ABOUT BRANDED KEYWORDS"
click at [619, 266] on button "submit" at bounding box center [704, 399] width 16 height 16
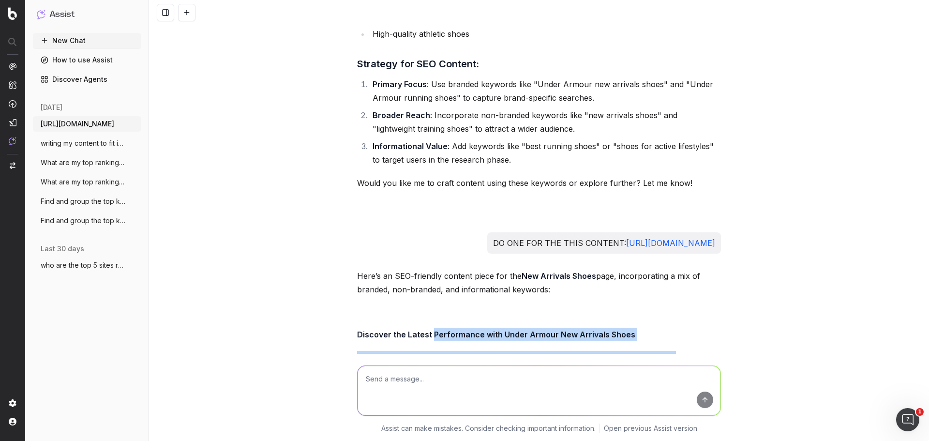
scroll to position [29772, 0]
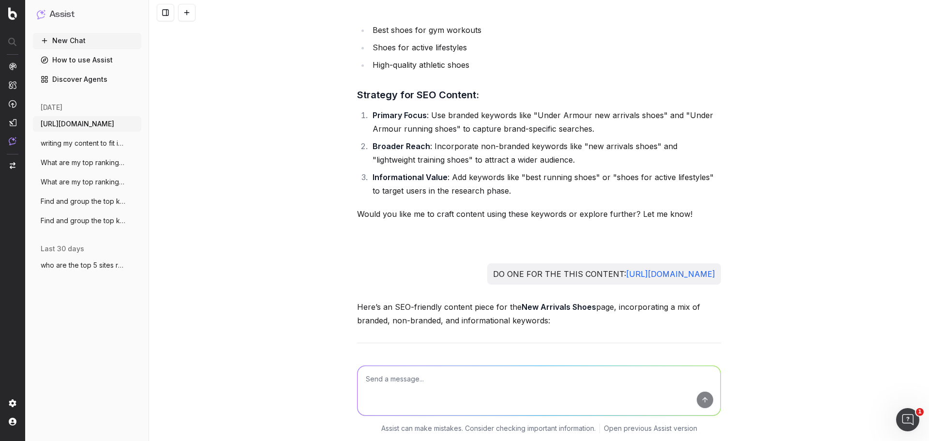
drag, startPoint x: 545, startPoint y: 197, endPoint x: 344, endPoint y: 171, distance: 201.9
click at [344, 171] on div "[URL][DOMAIN_NAME] write me a 200-300 word content that is SEO friendly to my b…" at bounding box center [539, 220] width 780 height 441
copy div "Discover the Latest Performance with Under Armour New Arrivals Shoes Step into …"
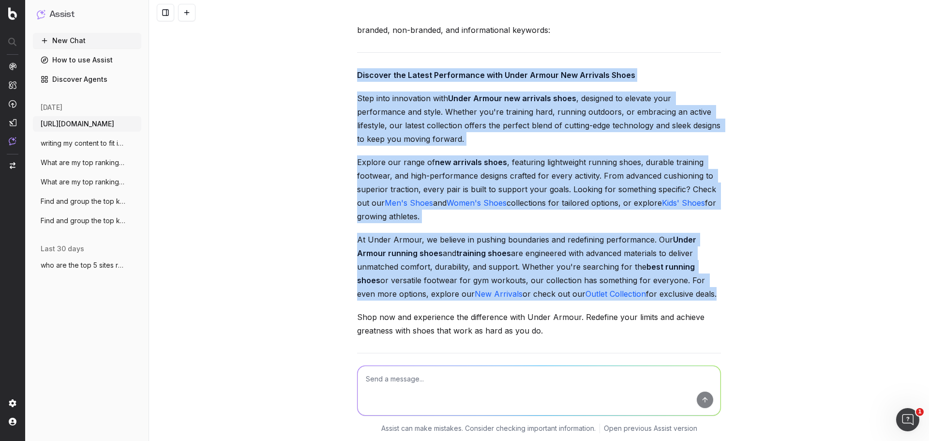
scroll to position [29917, 0]
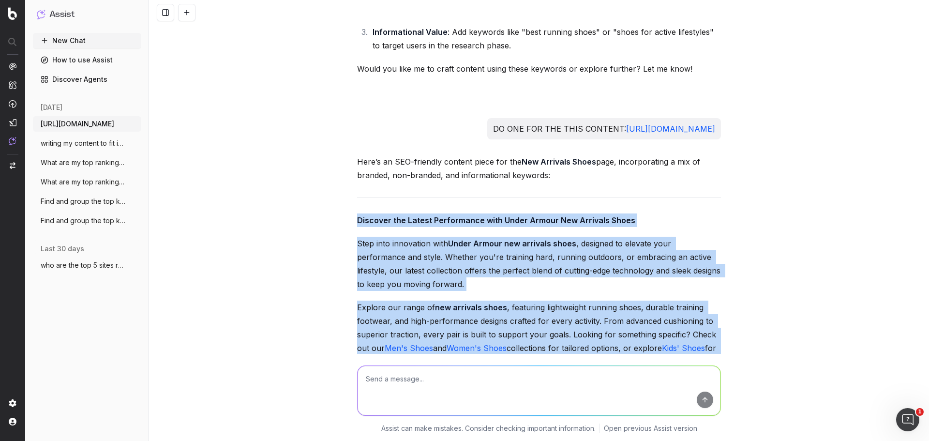
click at [469, 266] on strong "training shoes" at bounding box center [483, 398] width 55 height 10
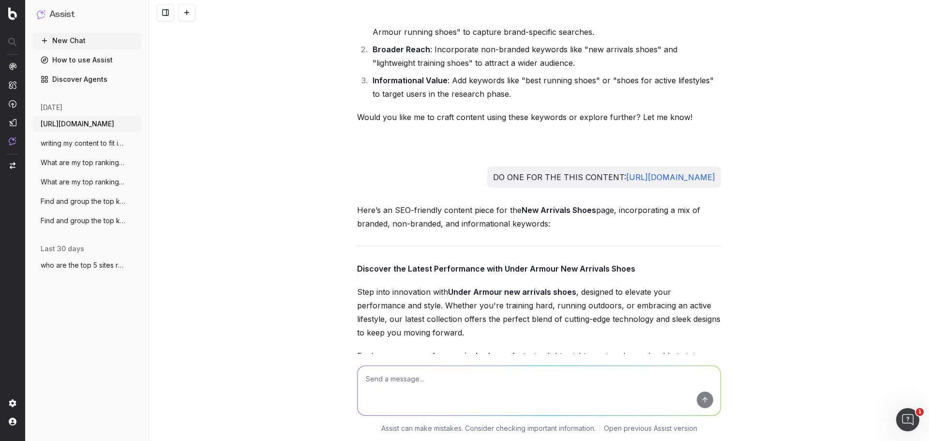
scroll to position [29579, 0]
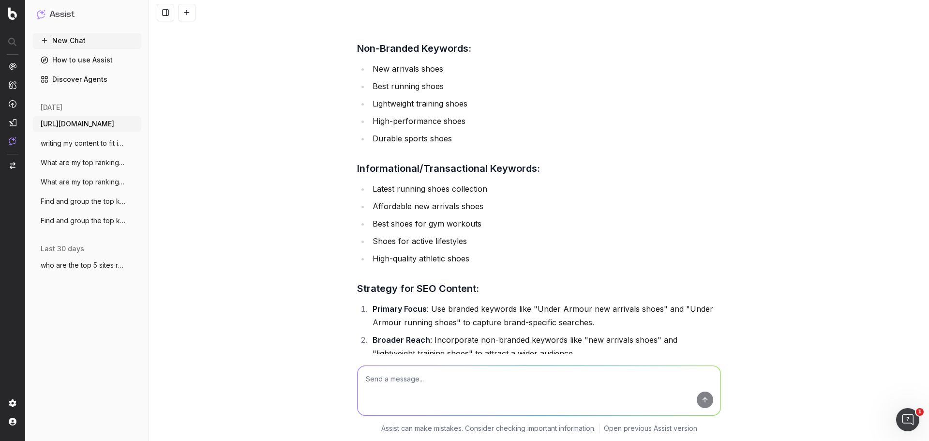
click at [545, 266] on textarea at bounding box center [538, 390] width 363 height 49
click at [517, 266] on textarea at bounding box center [538, 390] width 363 height 49
click at [524, 266] on textarea at bounding box center [538, 390] width 363 height 49
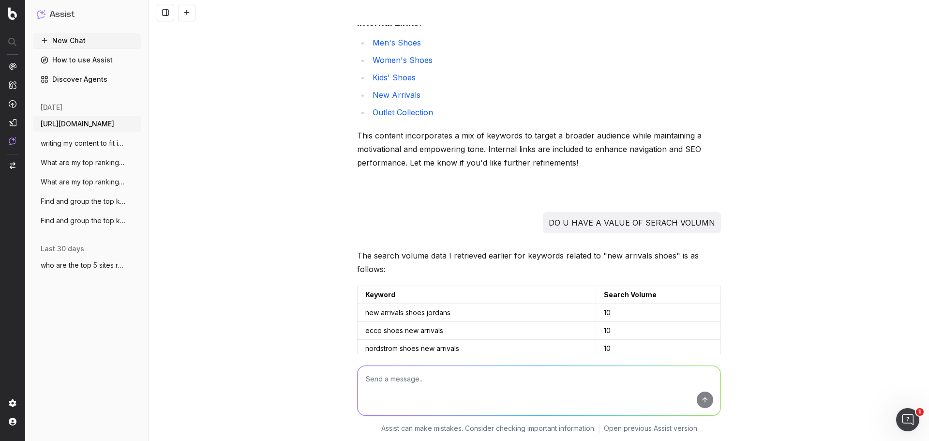
scroll to position [30571, 0]
drag, startPoint x: 442, startPoint y: 210, endPoint x: 361, endPoint y: 213, distance: 80.3
click at [361, 266] on td "new arrivals shoes" at bounding box center [476, 403] width 238 height 18
copy td "new arrivals shoes"
click at [431, 266] on textarea at bounding box center [538, 390] width 363 height 49
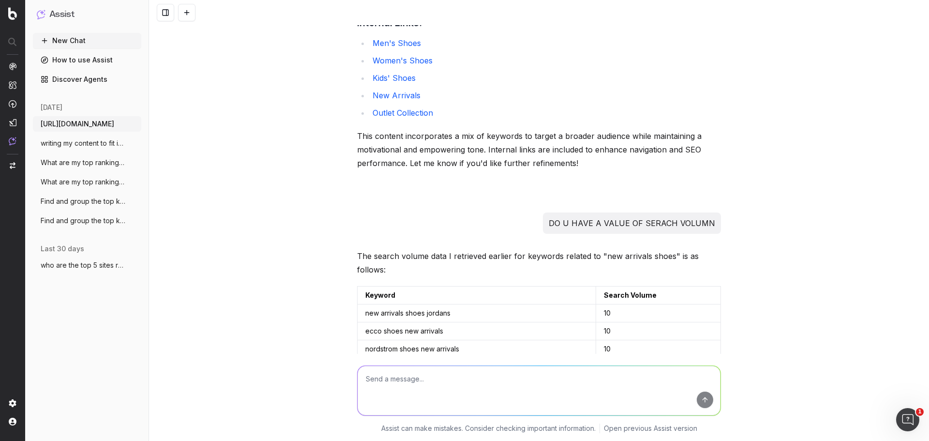
paste textarea "new arrivals shoes"
type textarea "new arrivals shoes MORE KEYWORDS LIKE THIS"
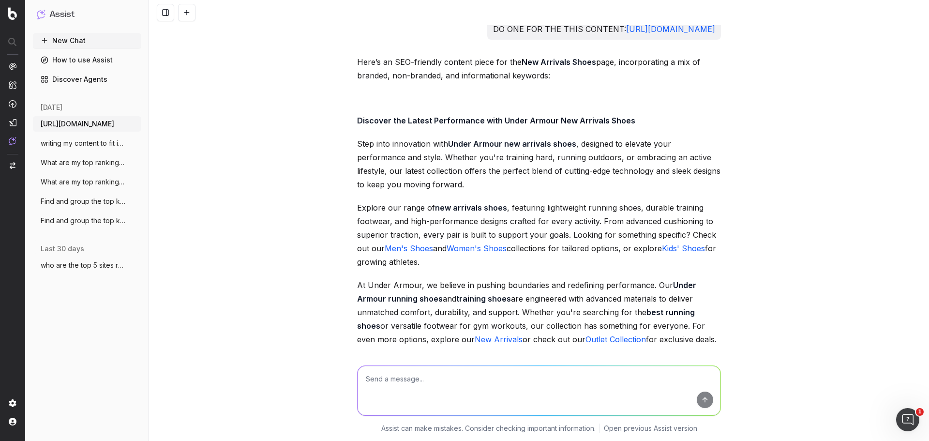
scroll to position [29910, 0]
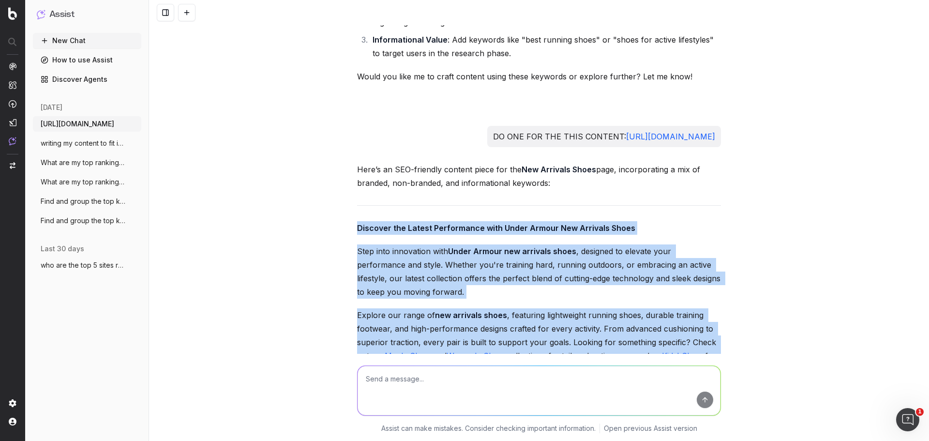
drag, startPoint x: 548, startPoint y: 295, endPoint x: 345, endPoint y: 41, distance: 324.9
click at [345, 41] on div "[URL][DOMAIN_NAME] write me a 200-300 word content that is SEO friendly to my b…" at bounding box center [539, 220] width 780 height 441
copy div "Discover the Latest Performance with Under Armour New Arrivals Shoes Step into …"
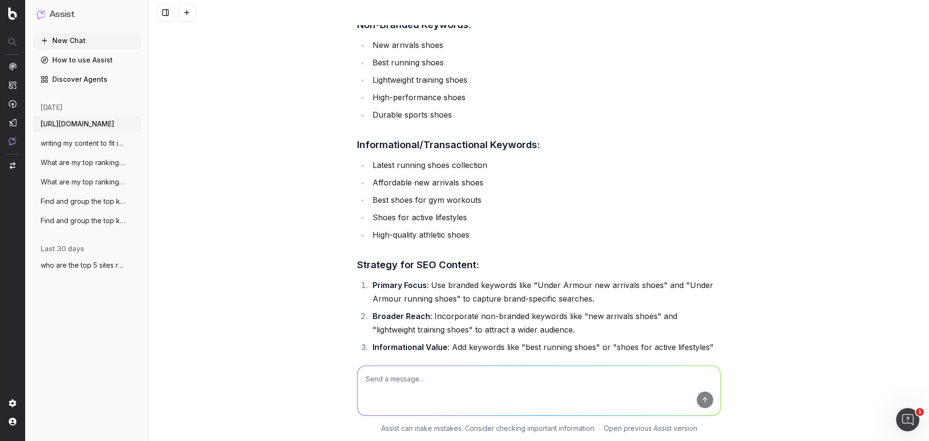
scroll to position [29619, 0]
